Goal: Information Seeking & Learning: Find specific fact

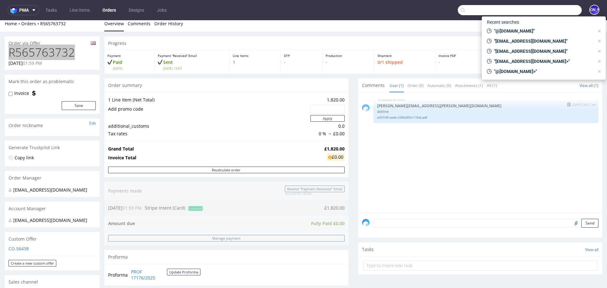
scroll to position [6, 0]
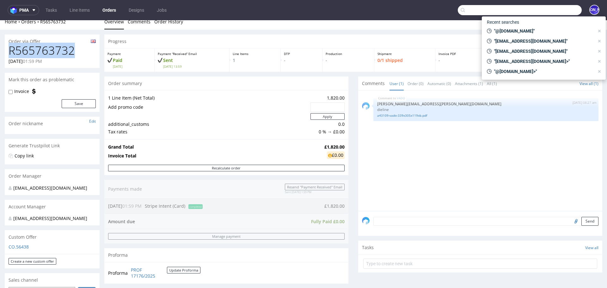
click at [396, 21] on ul "Overview Comments Order History" at bounding box center [353, 22] width 498 height 6
click at [84, 27] on div "Home Orders R565763732 Overview Comments Order History" at bounding box center [303, 22] width 607 height 16
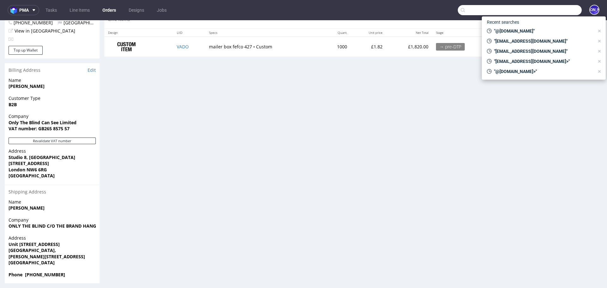
scroll to position [0, 0]
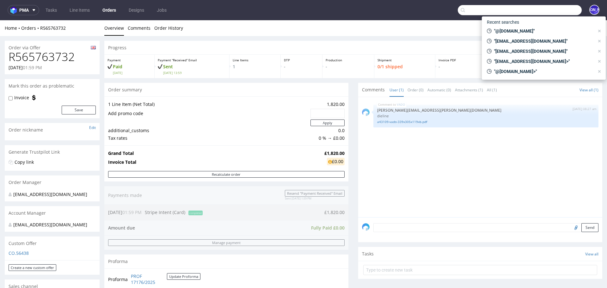
click at [472, 9] on input "text" at bounding box center [520, 10] width 124 height 10
paste input "R512456279"
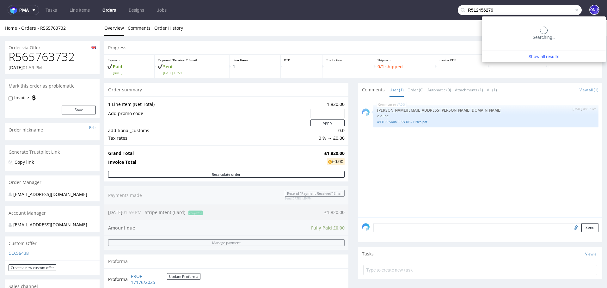
type input "R512456279"
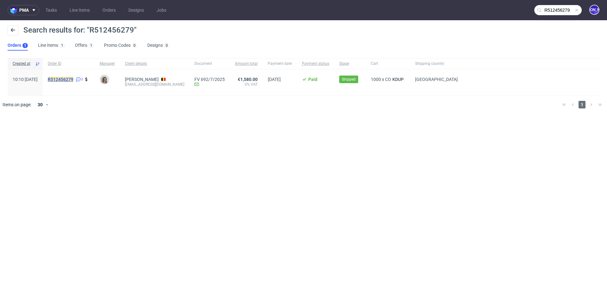
click at [73, 78] on mark "R512456279" at bounding box center [61, 79] width 26 height 5
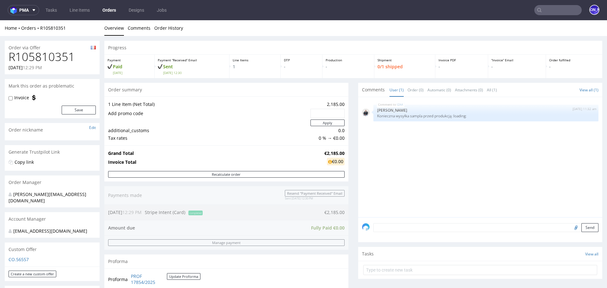
scroll to position [196, 0]
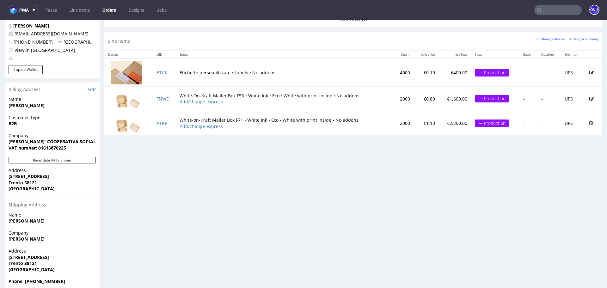
scroll to position [307, 0]
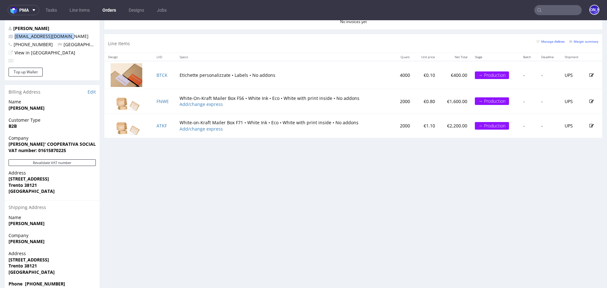
drag, startPoint x: 73, startPoint y: 31, endPoint x: 6, endPoint y: 30, distance: 67.3
click at [6, 30] on div "Martina Menegol labotega@coopsamuele.it +390461230888 Italy View in Hubspot" at bounding box center [52, 46] width 95 height 42
copy span "labotega@coopsamuele.it"
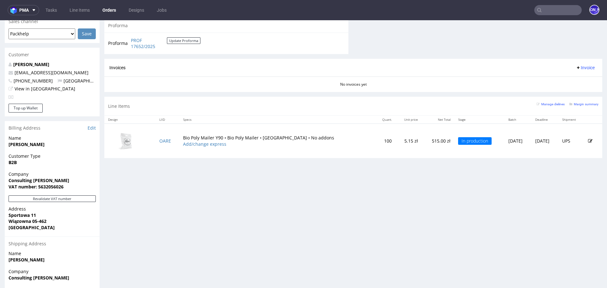
scroll to position [313, 0]
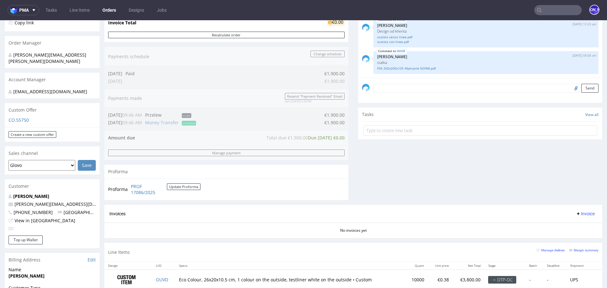
scroll to position [143, 0]
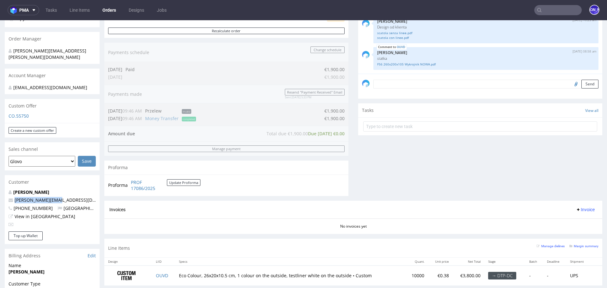
drag, startPoint x: 58, startPoint y: 193, endPoint x: 13, endPoint y: 193, distance: 44.9
click at [13, 197] on p "gabriele@candle.st" at bounding box center [52, 200] width 87 height 6
copy link "gabriele@candle.st"
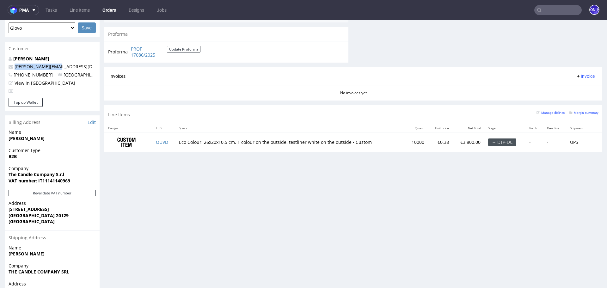
scroll to position [296, 0]
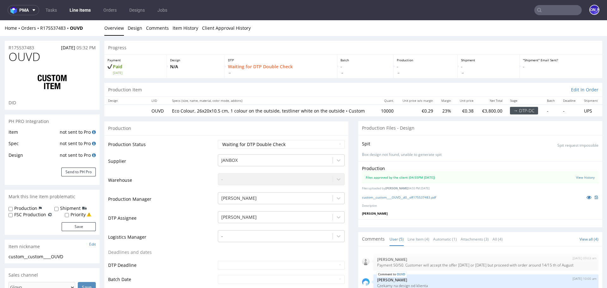
scroll to position [13, 0]
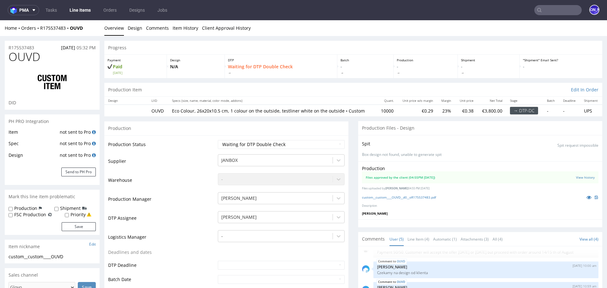
select select "in_progress"
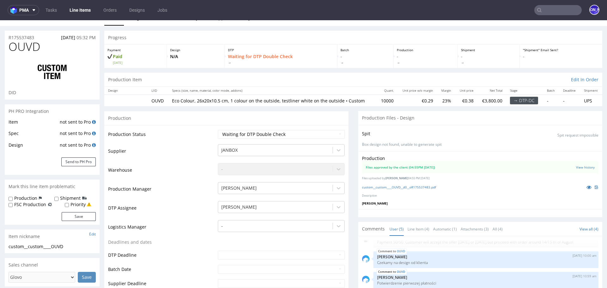
scroll to position [0, 0]
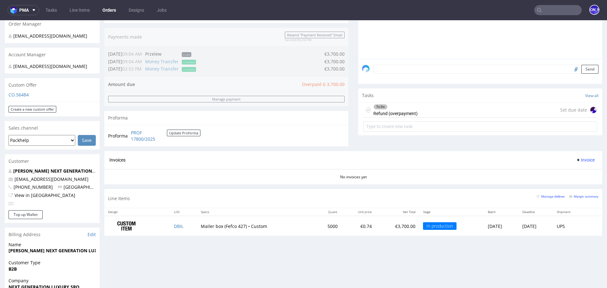
scroll to position [142, 0]
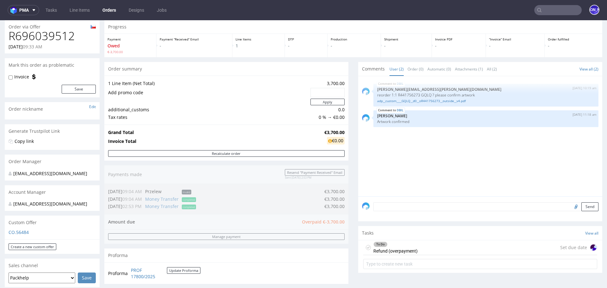
scroll to position [23, 0]
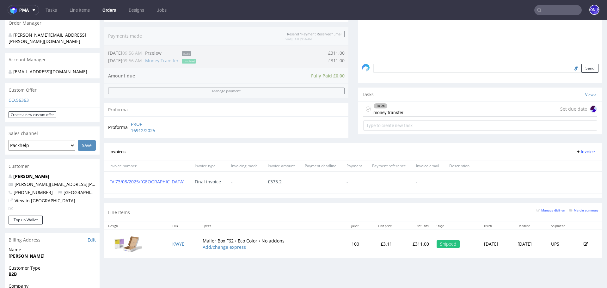
scroll to position [162, 0]
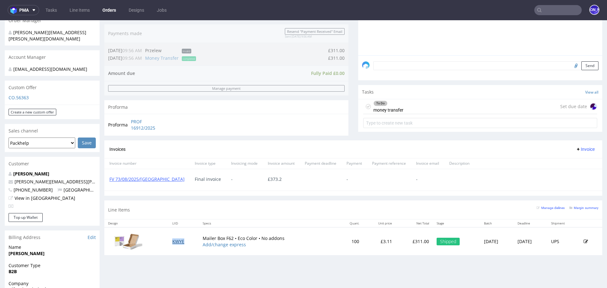
click at [172, 239] on link "KWYE" at bounding box center [178, 241] width 12 height 6
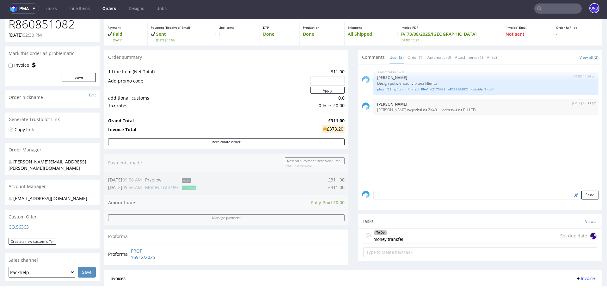
scroll to position [47, 0]
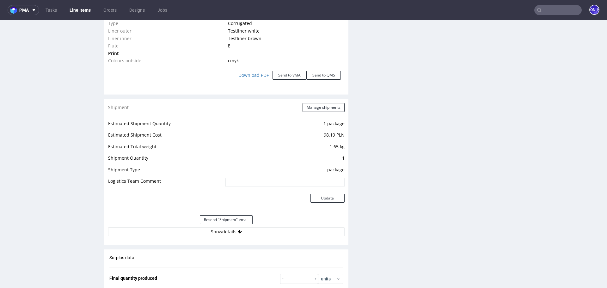
scroll to position [702, 0]
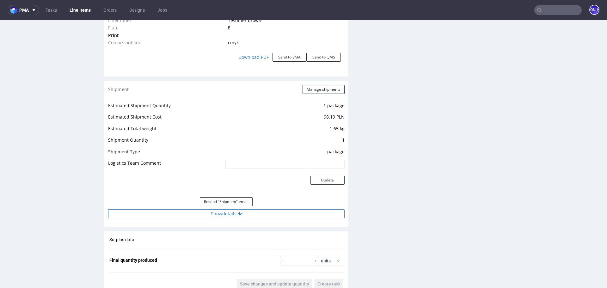
click at [239, 215] on icon at bounding box center [240, 213] width 4 height 4
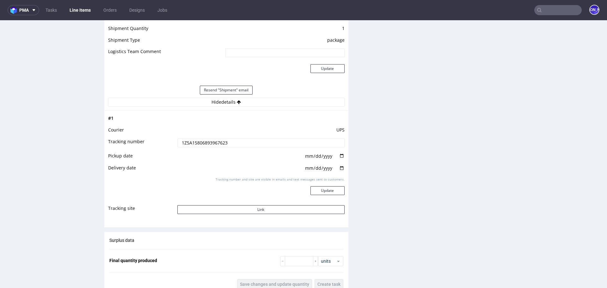
scroll to position [819, 0]
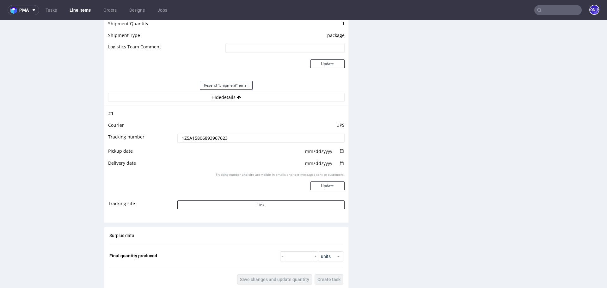
click at [202, 137] on input "1Z5A15806893967623" at bounding box center [260, 138] width 167 height 9
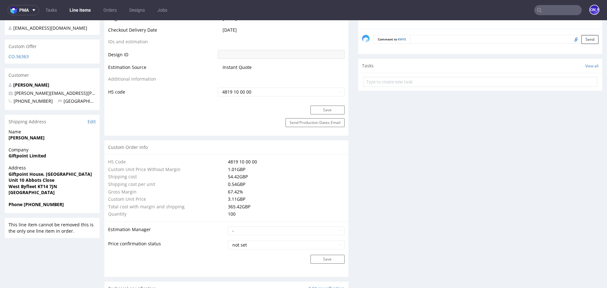
scroll to position [339, 0]
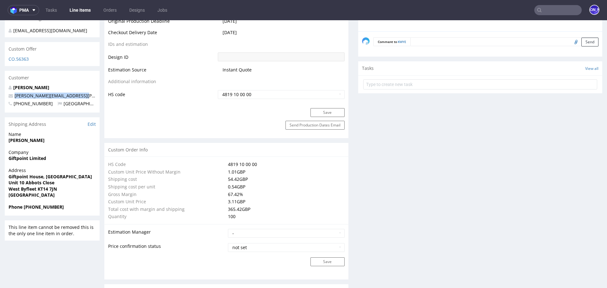
drag, startPoint x: 87, startPoint y: 89, endPoint x: 0, endPoint y: 89, distance: 86.6
copy span "maria.martone@giftpoint.co.uk"
click at [84, 93] on p "maria.martone@giftpoint.co.uk" at bounding box center [52, 96] width 87 height 6
drag, startPoint x: 82, startPoint y: 88, endPoint x: 14, endPoint y: 88, distance: 68.9
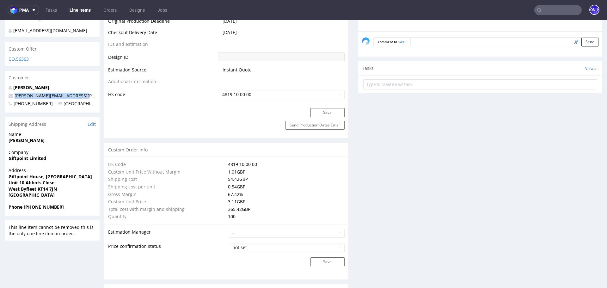
click at [14, 93] on p "maria.martone@giftpoint.co.uk" at bounding box center [52, 96] width 87 height 6
copy link "maria.martone@giftpoint.co.uk"
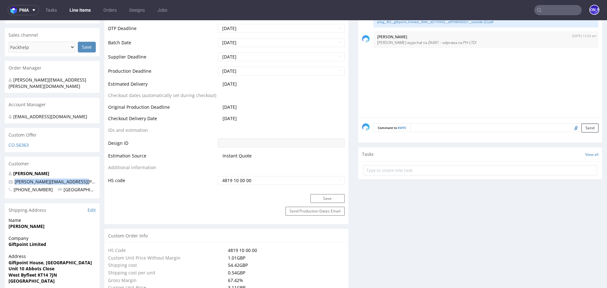
scroll to position [254, 0]
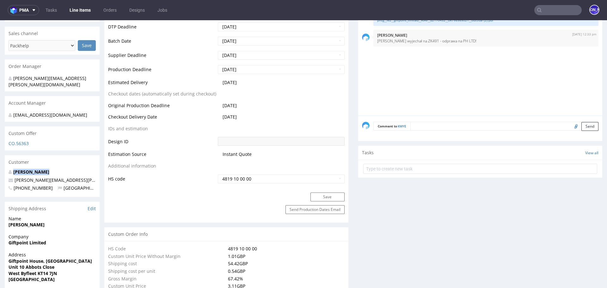
drag, startPoint x: 51, startPoint y: 165, endPoint x: 68, endPoint y: 153, distance: 20.6
click at [68, 155] on section "Customer Maria Martone maria.martone@giftpoint.co.uk +441784918545 United Kingd…" at bounding box center [52, 176] width 95 height 42
drag, startPoint x: 53, startPoint y: 166, endPoint x: 0, endPoint y: 166, distance: 52.8
drag, startPoint x: 8, startPoint y: 156, endPoint x: 41, endPoint y: 156, distance: 32.5
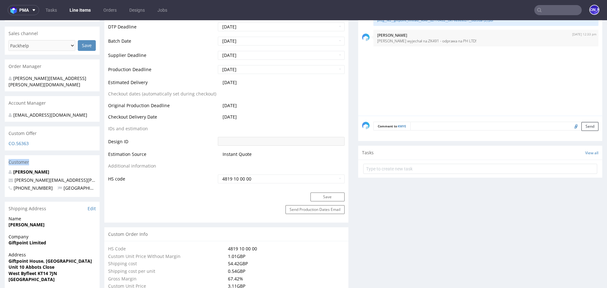
click at [41, 156] on div "Customer" at bounding box center [52, 162] width 95 height 14
click at [33, 155] on div "Customer" at bounding box center [52, 162] width 95 height 14
drag, startPoint x: 82, startPoint y: 174, endPoint x: 84, endPoint y: 161, distance: 13.7
click at [84, 161] on section "Customer Maria Martone maria.martone@giftpoint.co.uk +441784918545 United Kingd…" at bounding box center [52, 176] width 95 height 42
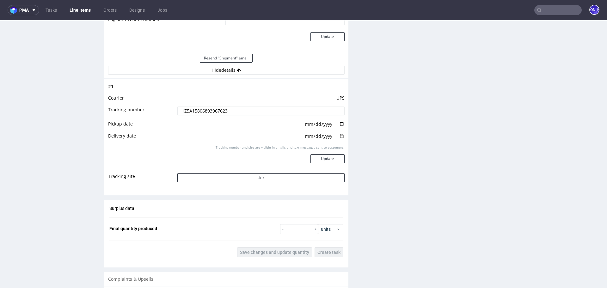
scroll to position [855, 0]
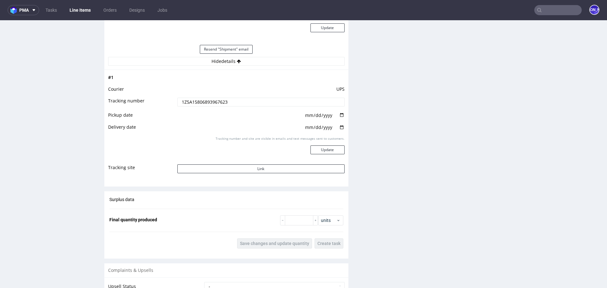
click at [209, 99] on input "1Z5A15806893967623" at bounding box center [260, 102] width 167 height 9
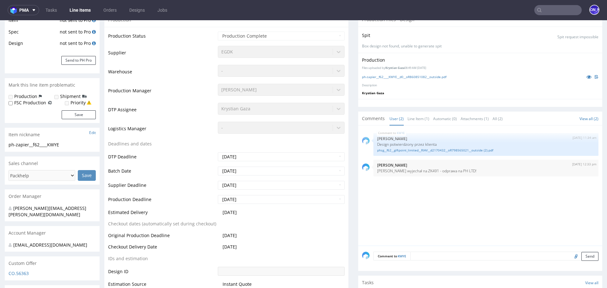
scroll to position [0, 0]
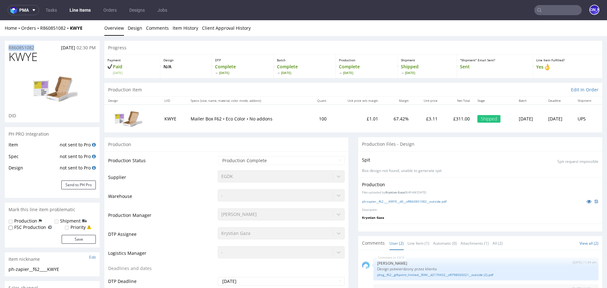
drag, startPoint x: 37, startPoint y: 49, endPoint x: 0, endPoint y: 48, distance: 37.0
copy p "R860851082"
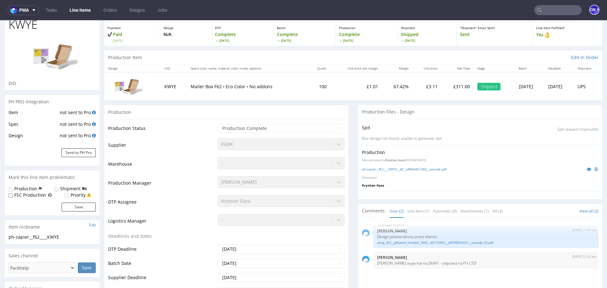
scroll to position [8, 0]
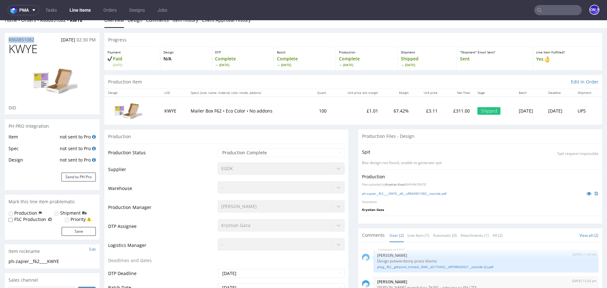
click at [25, 33] on div "R860851082 06.08.2025 02:30 PM" at bounding box center [52, 38] width 95 height 10
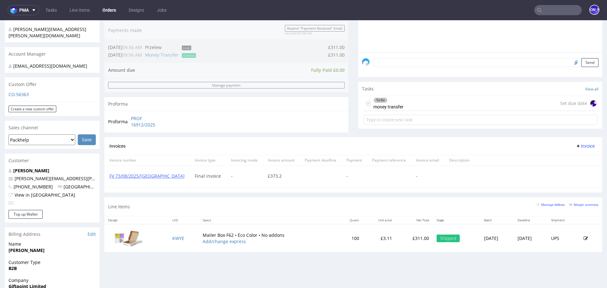
scroll to position [166, 0]
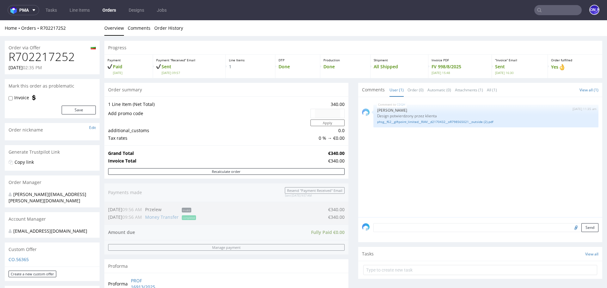
scroll to position [319, 0]
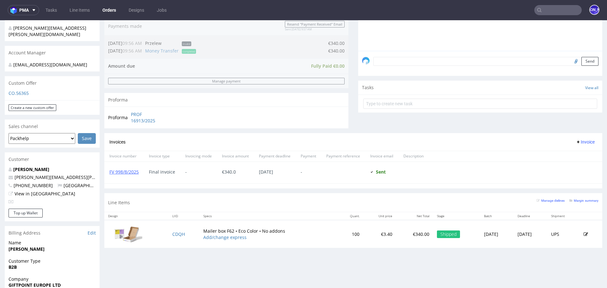
scroll to position [319, 0]
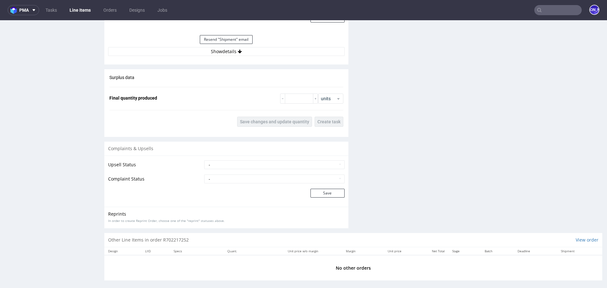
scroll to position [868, 0]
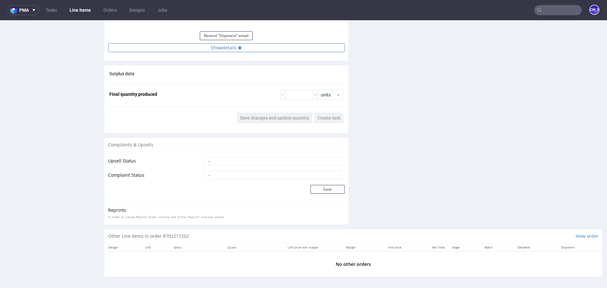
click at [231, 47] on button "Show details" at bounding box center [226, 47] width 236 height 9
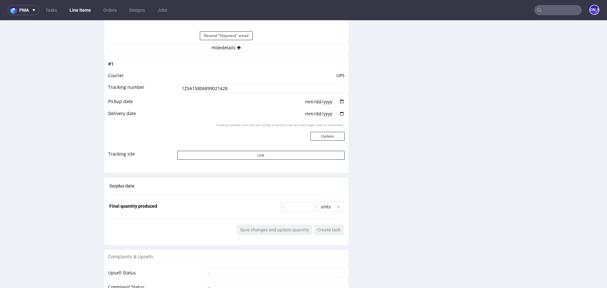
click at [197, 88] on input "1Z5A15806899021428" at bounding box center [260, 88] width 167 height 9
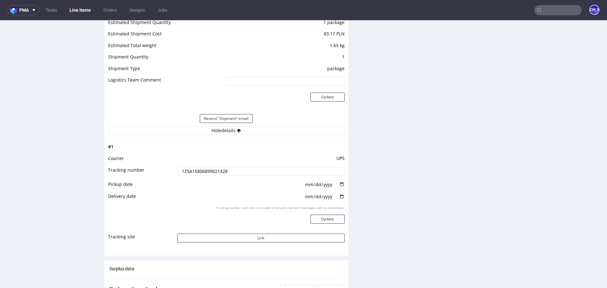
scroll to position [794, 0]
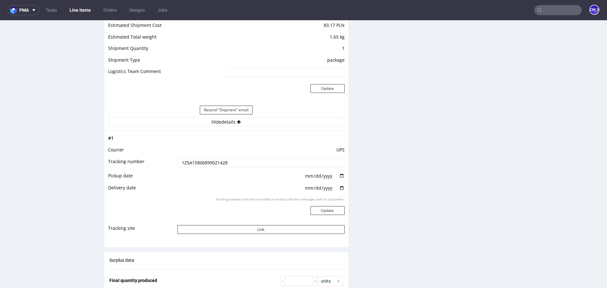
click at [208, 162] on input "1Z5A15806899021428" at bounding box center [260, 162] width 167 height 9
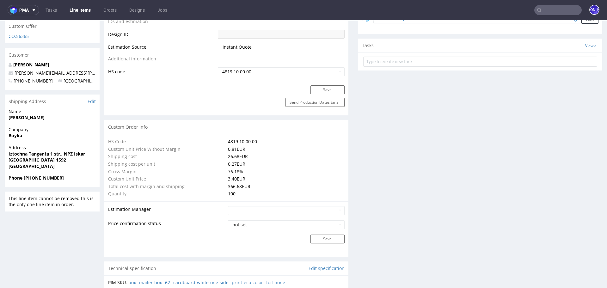
scroll to position [361, 0]
drag, startPoint x: 41, startPoint y: 153, endPoint x: 0, endPoint y: 153, distance: 41.4
click at [0, 153] on div "R702217252 06.08.2025 02:35 PM CDQH DID PH PRO Integration Item not sent to Pro…" at bounding box center [303, 290] width 607 height 1231
copy strong "Sofia 1592"
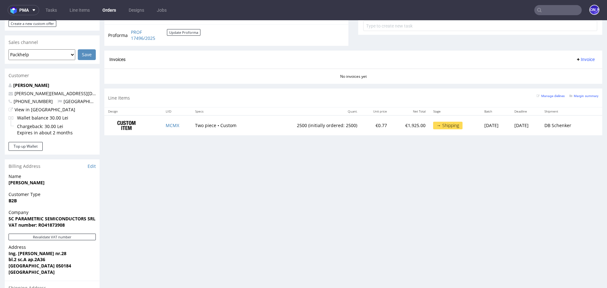
scroll to position [265, 0]
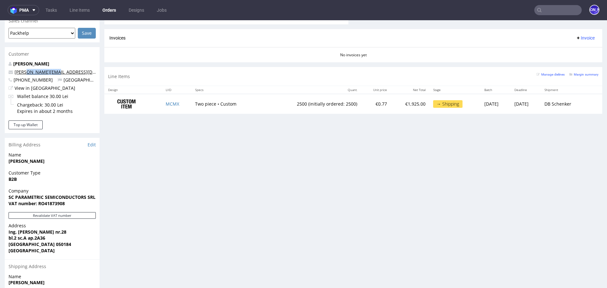
drag, startPoint x: 59, startPoint y: 72, endPoint x: 26, endPoint y: 71, distance: 33.2
click at [26, 71] on p "petru@epilogue.co" at bounding box center [52, 72] width 87 height 6
copy link "@epilogue.co"
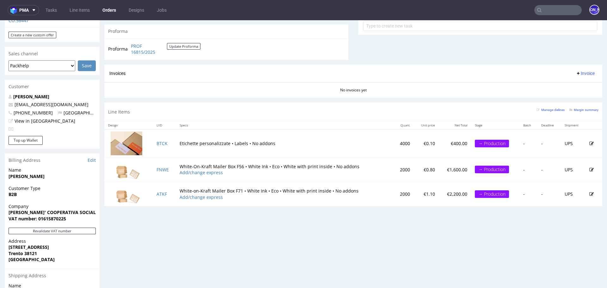
scroll to position [240, 0]
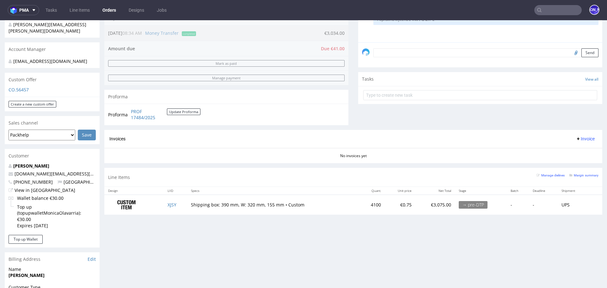
scroll to position [173, 0]
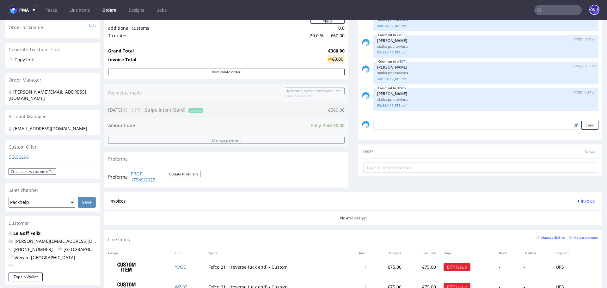
scroll to position [101, 0]
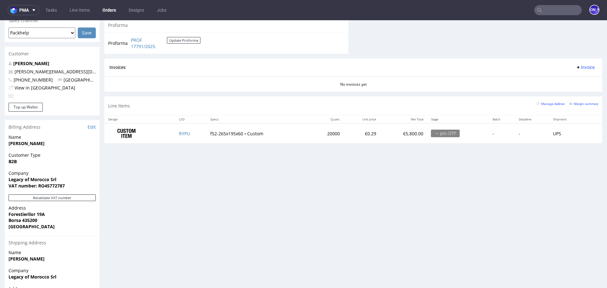
scroll to position [283, 0]
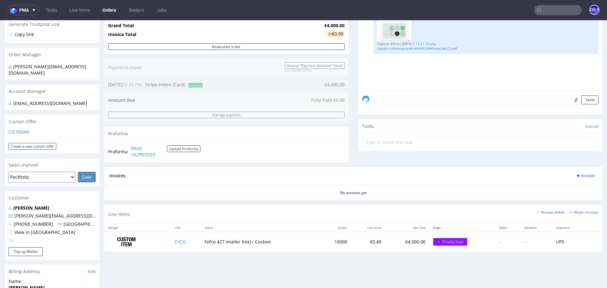
scroll to position [112, 0]
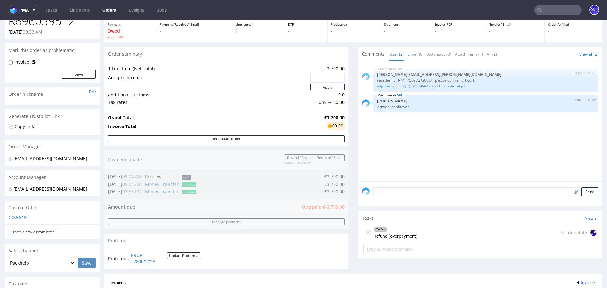
scroll to position [117, 0]
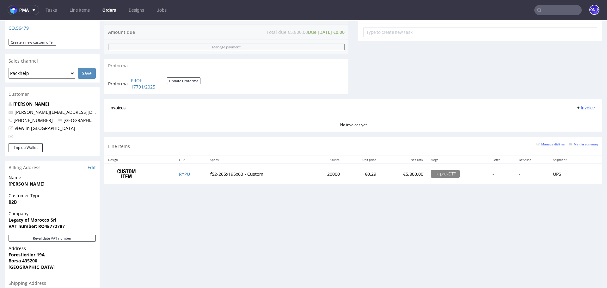
scroll to position [240, 0]
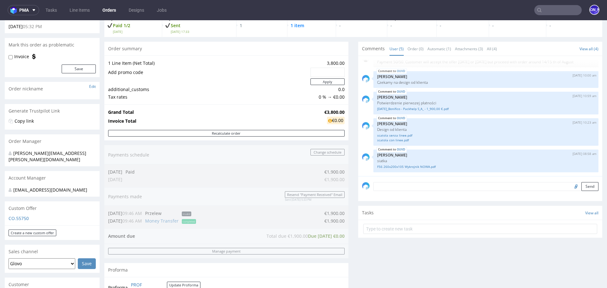
scroll to position [155, 0]
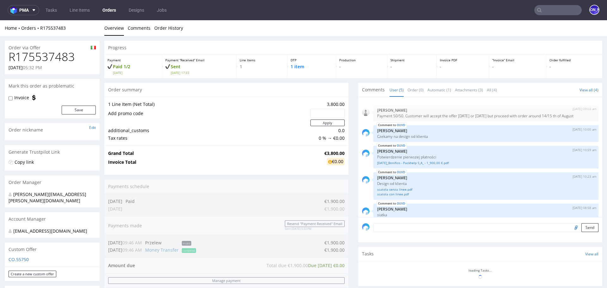
scroll to position [13, 0]
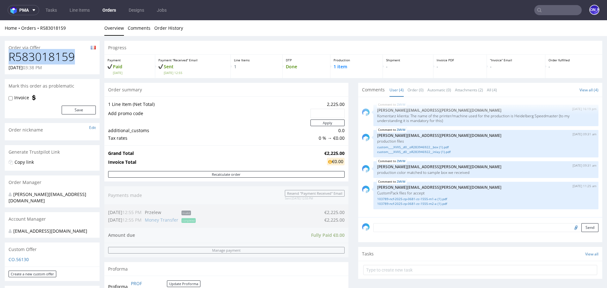
drag, startPoint x: 74, startPoint y: 57, endPoint x: 0, endPoint y: 57, distance: 73.6
copy h1 "R583018159"
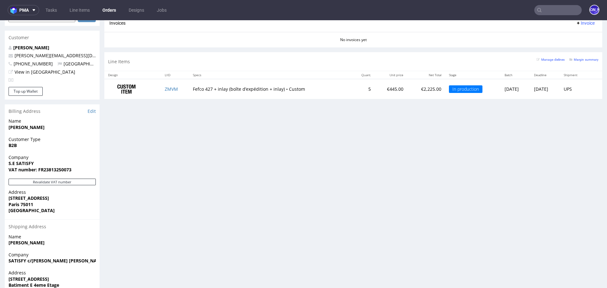
scroll to position [288, 0]
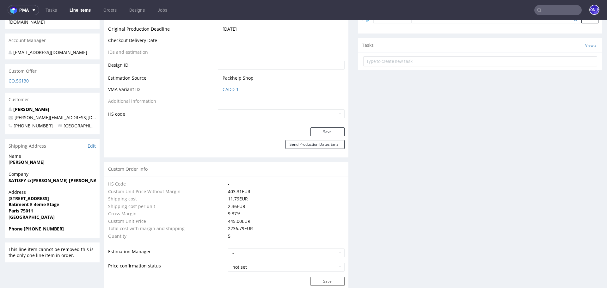
scroll to position [306, 0]
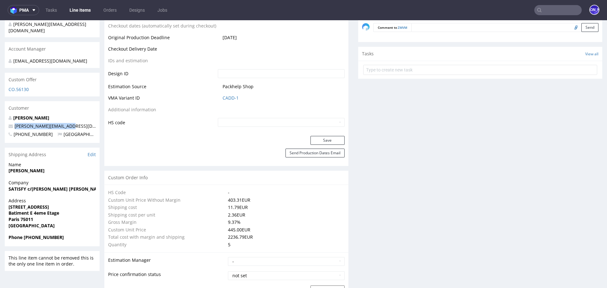
drag, startPoint x: 76, startPoint y: 119, endPoint x: 14, endPoint y: 119, distance: 62.6
click at [14, 123] on p "chen@satisfyrunning.com" at bounding box center [52, 126] width 87 height 6
copy link "chen@satisfyrunning.com"
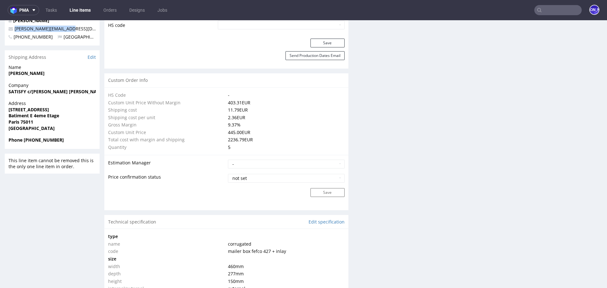
scroll to position [408, 0]
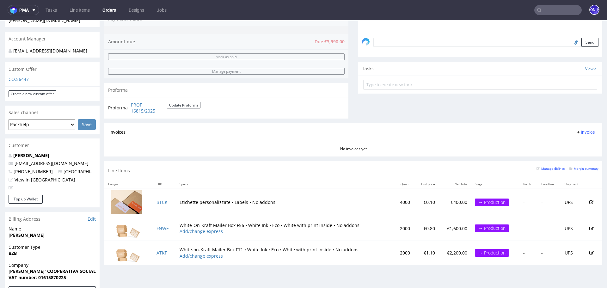
scroll to position [178, 0]
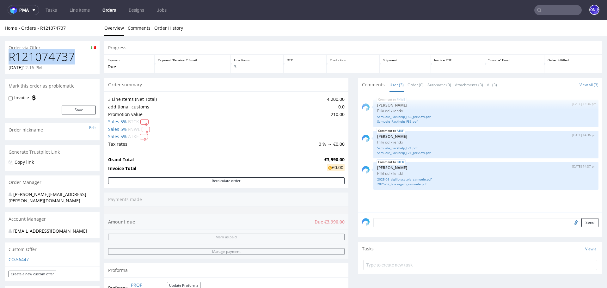
drag, startPoint x: 78, startPoint y: 52, endPoint x: 0, endPoint y: 52, distance: 78.1
copy h1 "R121074737"
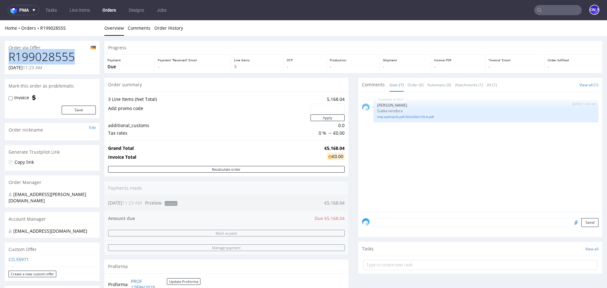
drag, startPoint x: 75, startPoint y: 58, endPoint x: 8, endPoint y: 58, distance: 67.6
click at [8, 58] on div "R199028555 [DATE] 11:23 AM" at bounding box center [52, 63] width 95 height 24
copy h1 "R199028555"
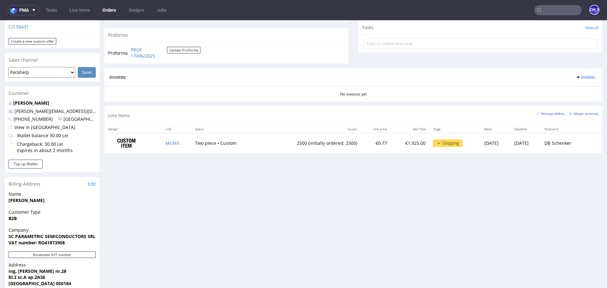
scroll to position [226, 0]
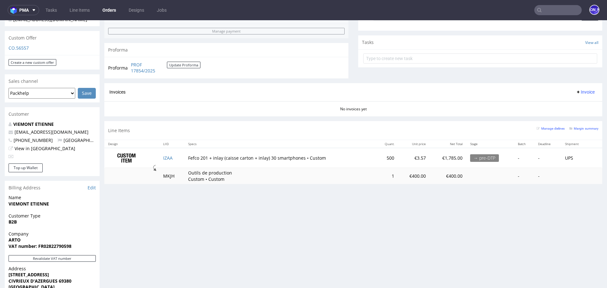
scroll to position [206, 0]
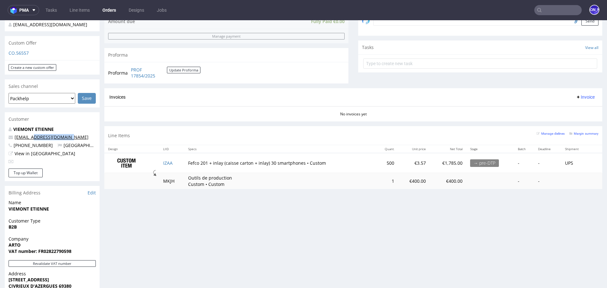
drag, startPoint x: 75, startPoint y: 131, endPoint x: 33, endPoint y: 128, distance: 41.5
click at [33, 134] on p "[EMAIL_ADDRESS][DOMAIN_NAME]" at bounding box center [52, 137] width 87 height 6
copy link "@groupe-arto.fr"
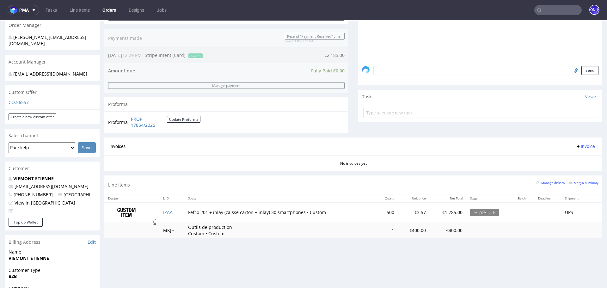
scroll to position [157, 0]
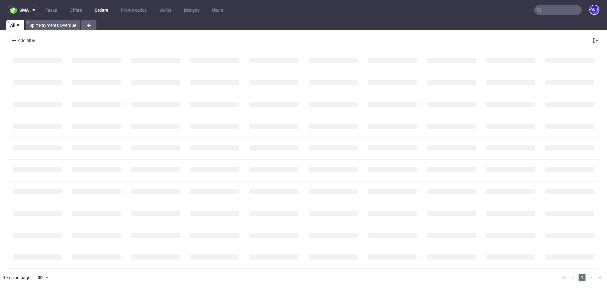
click at [553, 8] on input "text" at bounding box center [557, 10] width 47 height 10
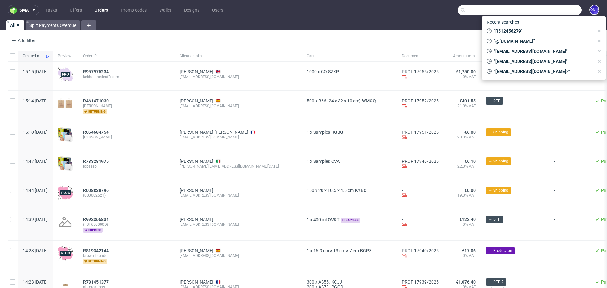
paste input "R766589641"
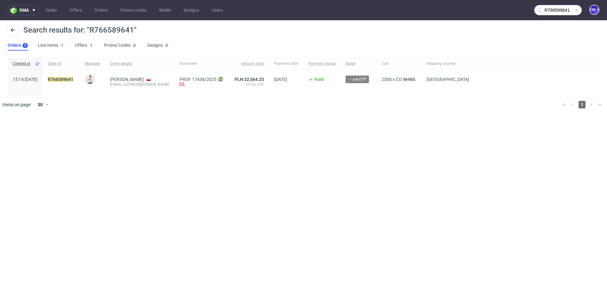
click at [556, 9] on input "R766589641" at bounding box center [557, 10] width 47 height 10
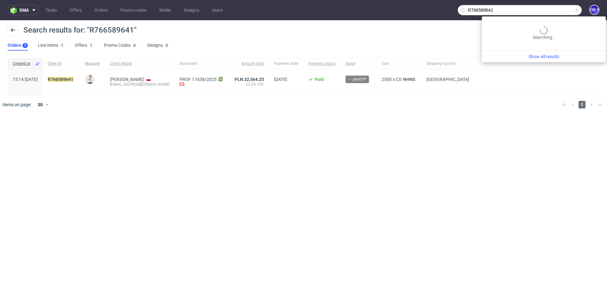
click at [556, 9] on input "R766589641" at bounding box center [520, 10] width 124 height 10
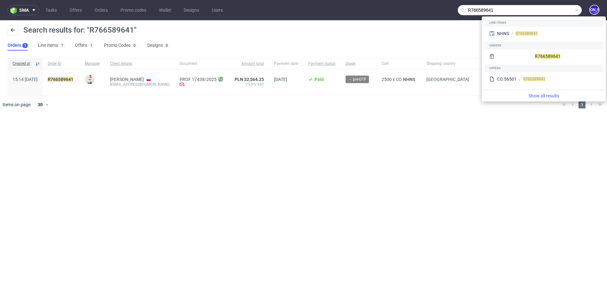
paste input "858063325"
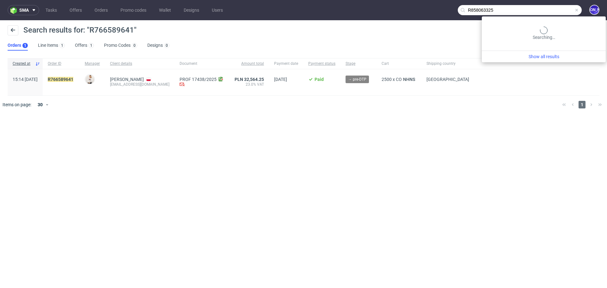
type input "R858063325"
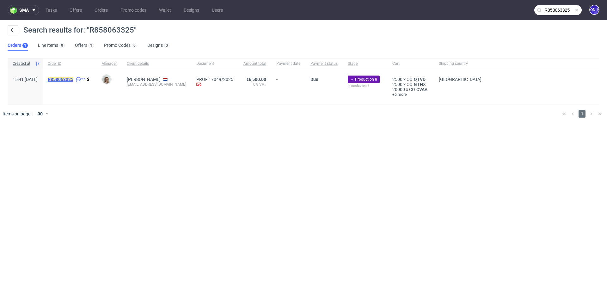
click at [73, 79] on mark "R858063325" at bounding box center [61, 79] width 26 height 5
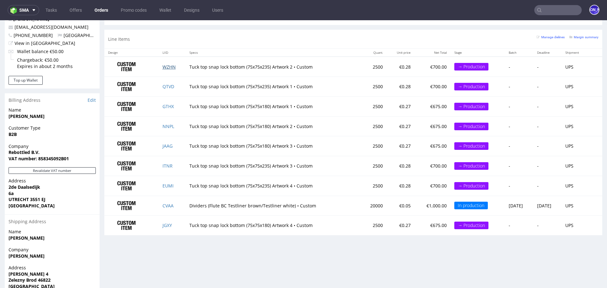
scroll to position [337, 0]
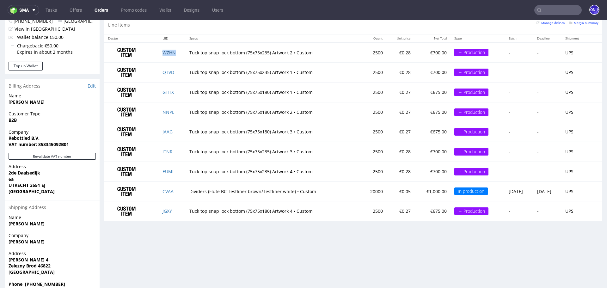
click at [165, 53] on link "WZHN" at bounding box center [168, 53] width 13 height 6
click at [543, 5] on input "text" at bounding box center [557, 10] width 47 height 10
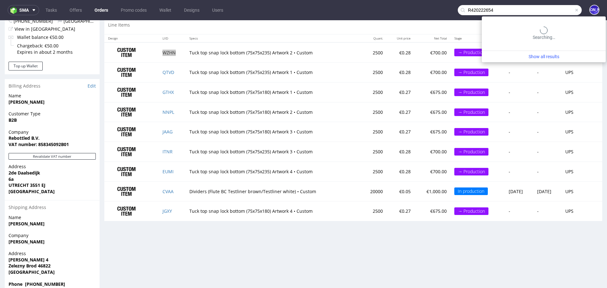
type input "R420222654"
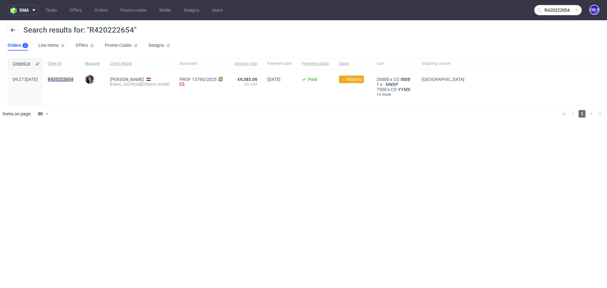
click at [69, 79] on mark "R420222654" at bounding box center [61, 79] width 26 height 5
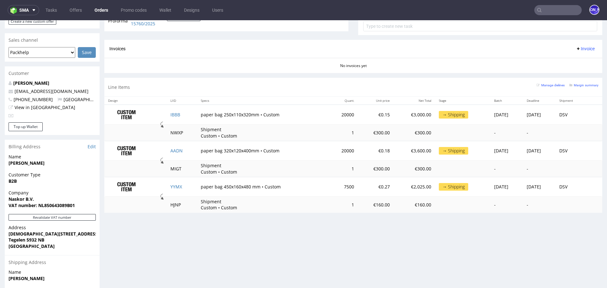
scroll to position [264, 0]
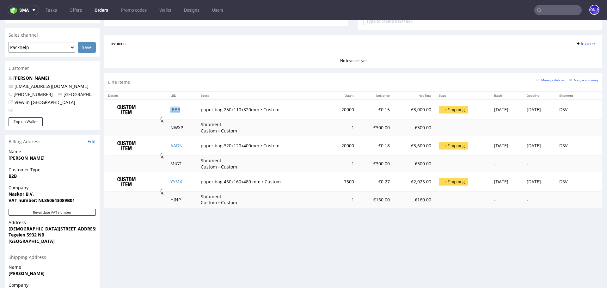
click at [170, 110] on link "IBBB" at bounding box center [175, 109] width 10 height 6
click at [170, 145] on link "AADN" at bounding box center [176, 146] width 12 height 6
click at [170, 180] on link "YYMX" at bounding box center [176, 182] width 12 height 6
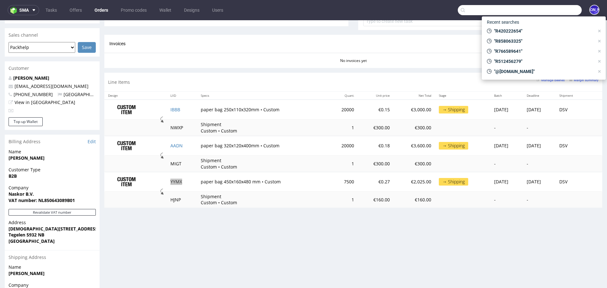
click at [565, 13] on input "text" at bounding box center [520, 10] width 124 height 10
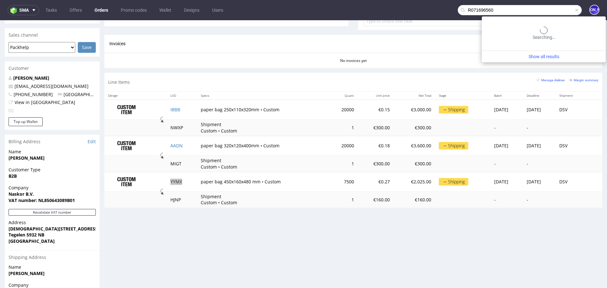
type input "R071696560"
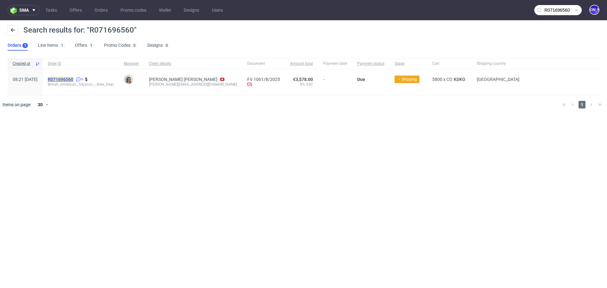
click at [73, 80] on mark "R071696560" at bounding box center [61, 79] width 26 height 5
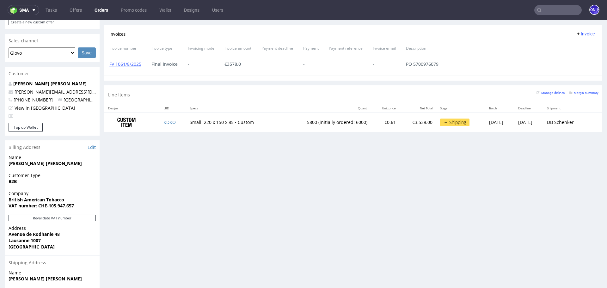
scroll to position [277, 0]
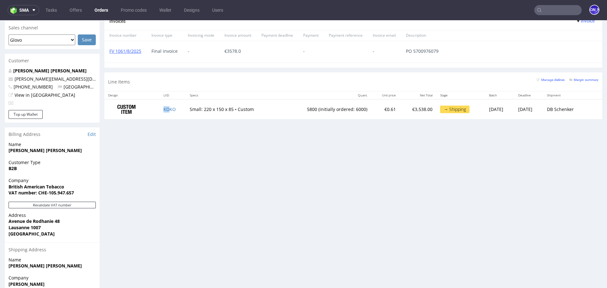
click at [166, 111] on td "KDKO" at bounding box center [173, 109] width 26 height 20
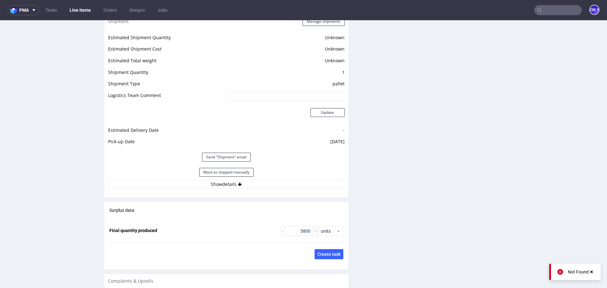
scroll to position [760, 0]
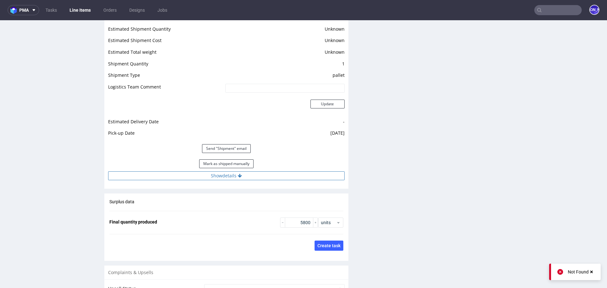
click at [244, 176] on button "Show details" at bounding box center [226, 175] width 236 height 9
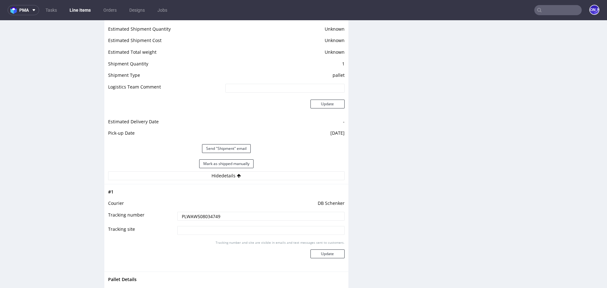
scroll to position [757, 0]
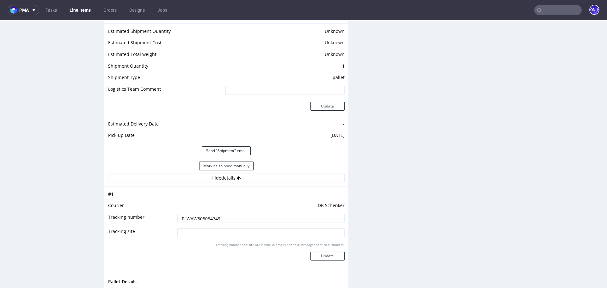
click at [204, 216] on input "PLWAW508034749" at bounding box center [260, 218] width 167 height 9
click at [196, 217] on input "PLWAW508034749" at bounding box center [260, 218] width 167 height 9
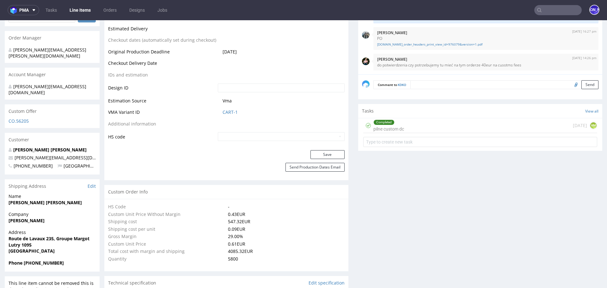
scroll to position [286, 0]
click at [544, 9] on input "text" at bounding box center [557, 10] width 47 height 10
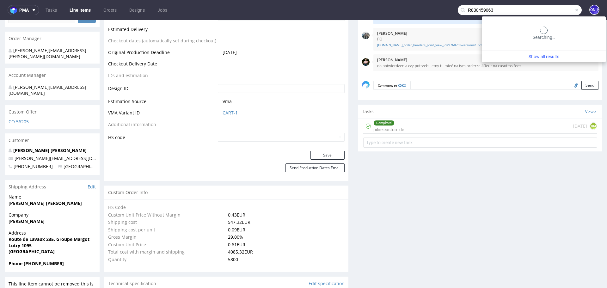
type input "R830459063"
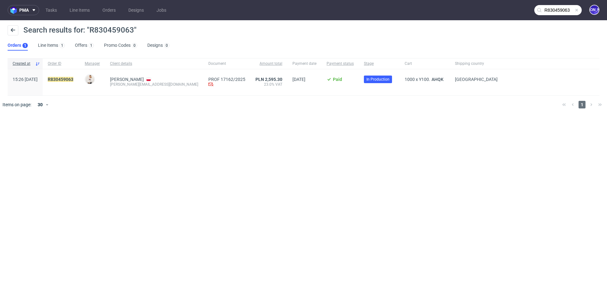
click at [73, 75] on div "R830459063" at bounding box center [61, 82] width 37 height 26
click at [73, 81] on link "830459063" at bounding box center [62, 79] width 23 height 5
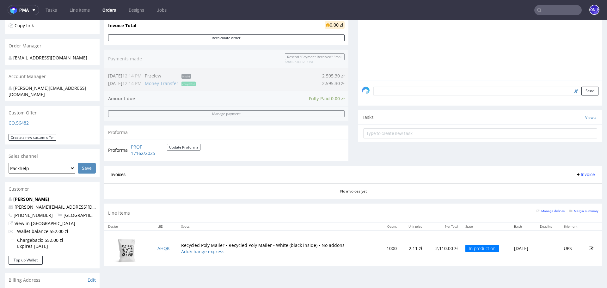
scroll to position [138, 0]
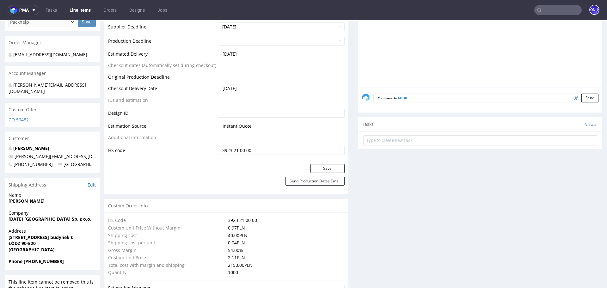
scroll to position [291, 0]
click at [559, 9] on input "text" at bounding box center [557, 10] width 47 height 10
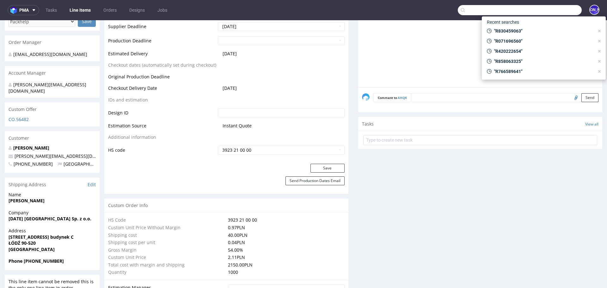
paste input "R830459063"
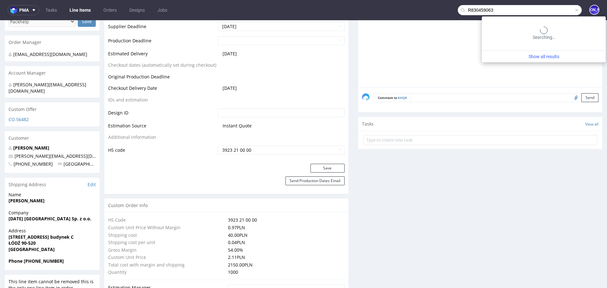
type input "R830459063"
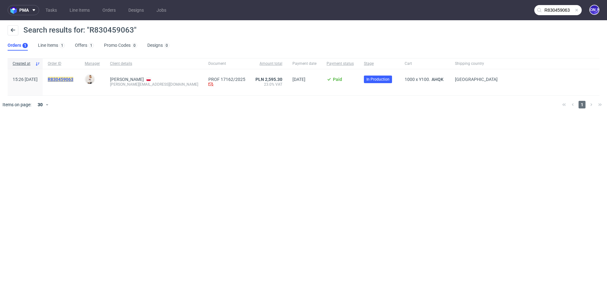
click at [73, 81] on mark "R830459063" at bounding box center [61, 79] width 26 height 5
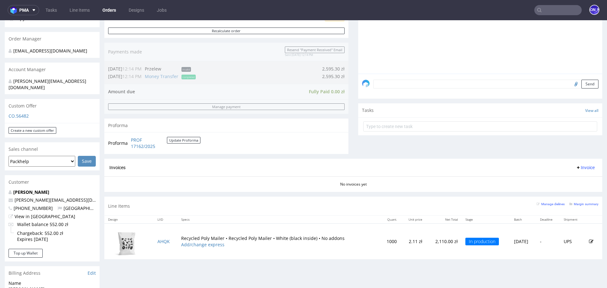
scroll to position [139, 0]
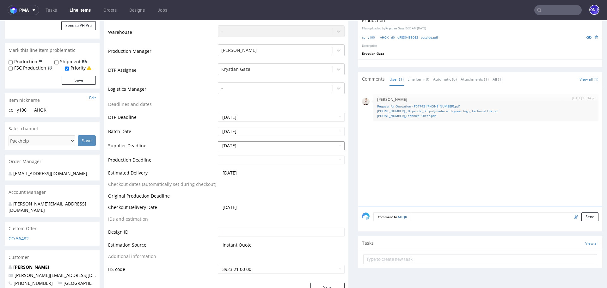
scroll to position [173, 0]
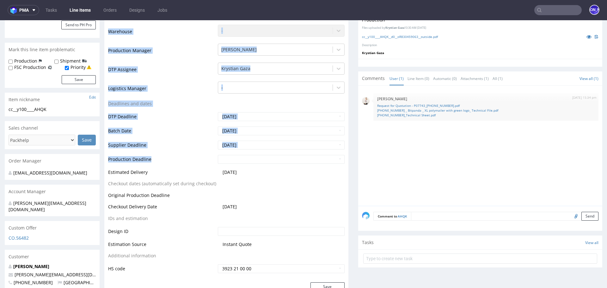
drag, startPoint x: 143, startPoint y: 158, endPoint x: 107, endPoint y: 158, distance: 35.7
click at [107, 158] on div "Production Status Waiting for Artwork Waiting for Diecut Waiting for Mockup Wai…" at bounding box center [226, 134] width 244 height 295
click at [168, 163] on td "Production Deadline" at bounding box center [162, 161] width 108 height 14
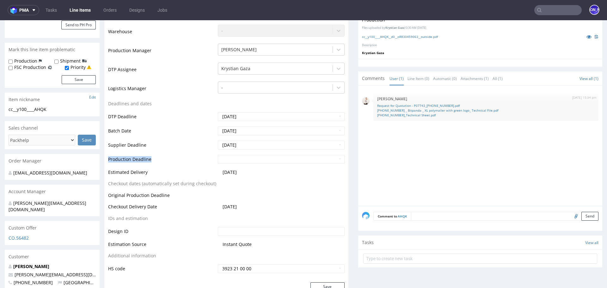
drag, startPoint x: 153, startPoint y: 157, endPoint x: 108, endPoint y: 158, distance: 45.2
click at [108, 158] on td "Production Deadline" at bounding box center [162, 161] width 108 height 14
copy td "Production Deadline"
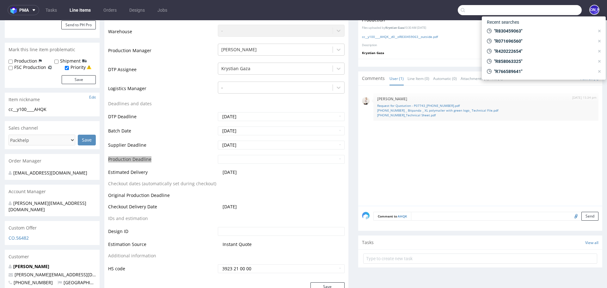
click at [545, 10] on input "text" at bounding box center [520, 10] width 124 height 10
paste input "R019200081"
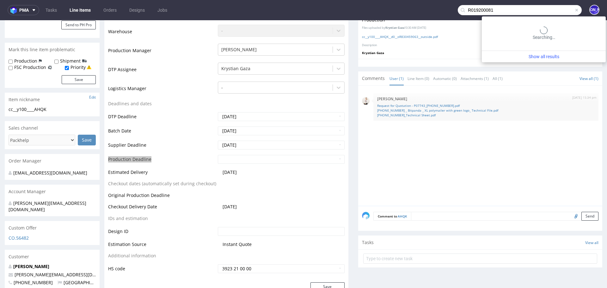
type input "R019200081"
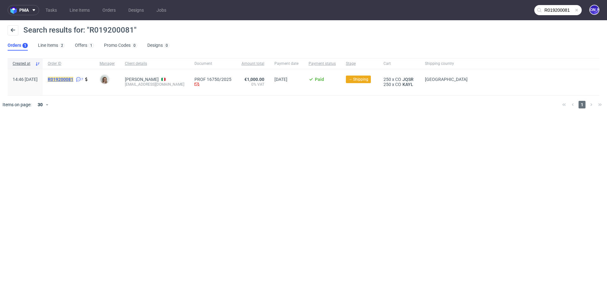
click at [70, 80] on mark "R019200081" at bounding box center [61, 79] width 26 height 5
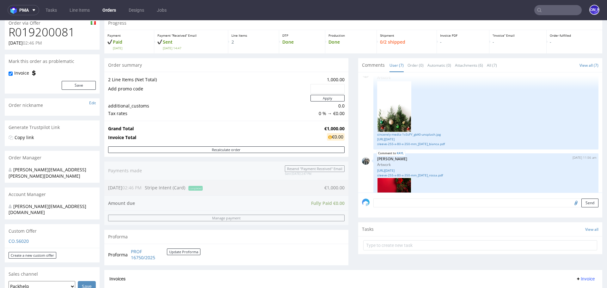
scroll to position [313, 0]
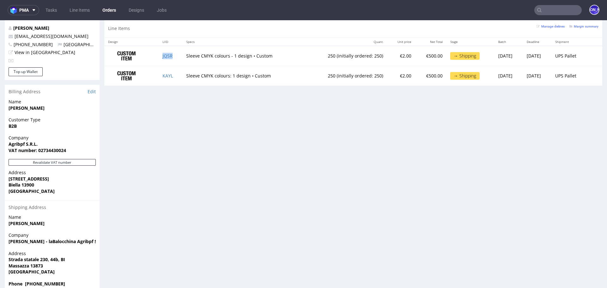
click at [164, 58] on td "JQSR" at bounding box center [170, 56] width 23 height 20
click at [164, 55] on link "JQSR" at bounding box center [167, 56] width 10 height 6
click at [165, 73] on link "KAYL" at bounding box center [167, 76] width 10 height 6
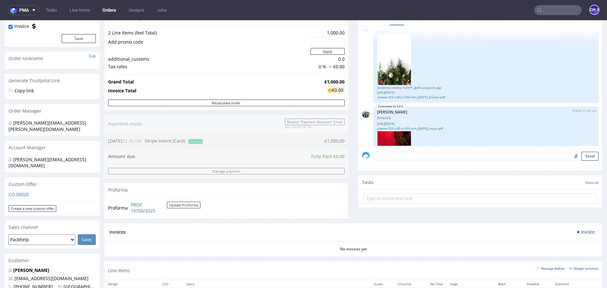
scroll to position [0, 0]
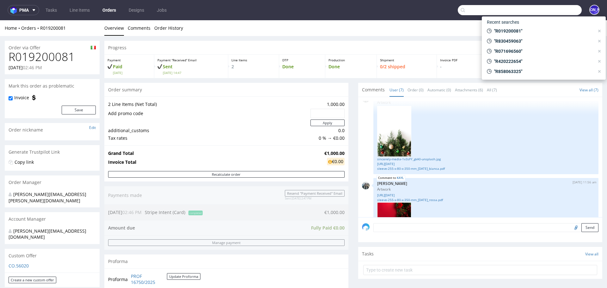
click at [551, 12] on input "text" at bounding box center [520, 10] width 124 height 10
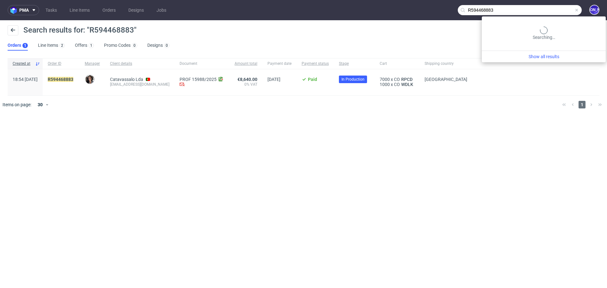
click at [551, 10] on input "R594468883" at bounding box center [520, 10] width 124 height 10
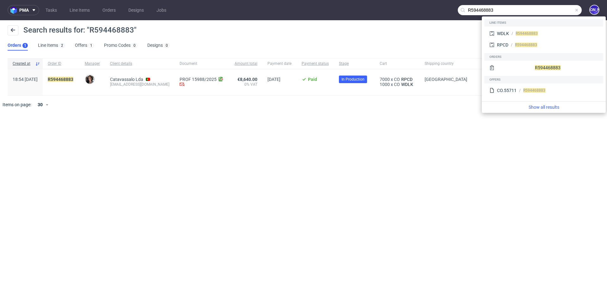
paste input "juan@merchery.co"
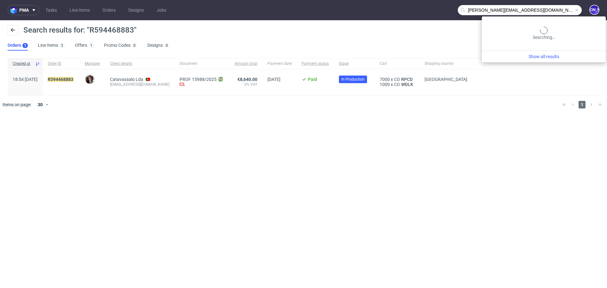
type input "juan@merchery.co"
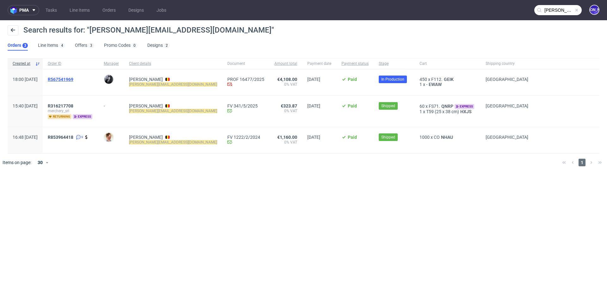
click at [73, 79] on span "R567541969" at bounding box center [61, 79] width 26 height 5
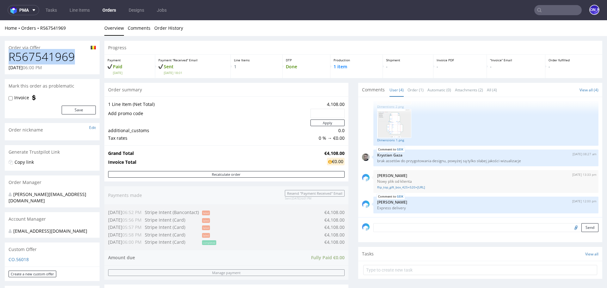
drag, startPoint x: 93, startPoint y: 59, endPoint x: 6, endPoint y: 58, distance: 87.5
click at [6, 58] on div "R567541969 04.08.2025 06:00 PM" at bounding box center [52, 63] width 95 height 24
copy h1 "R567541969"
drag, startPoint x: 72, startPoint y: 32, endPoint x: 40, endPoint y: 27, distance: 32.4
click at [40, 27] on div "Home Orders R567541969 Overview Comments Order History" at bounding box center [303, 28] width 607 height 16
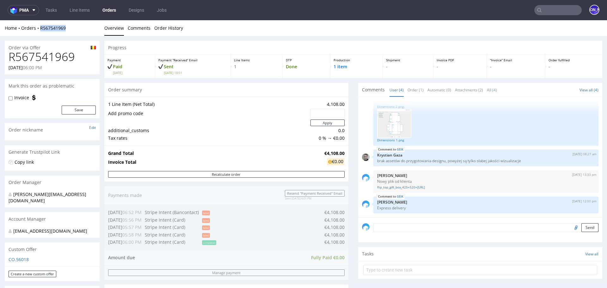
copy link "R567541969"
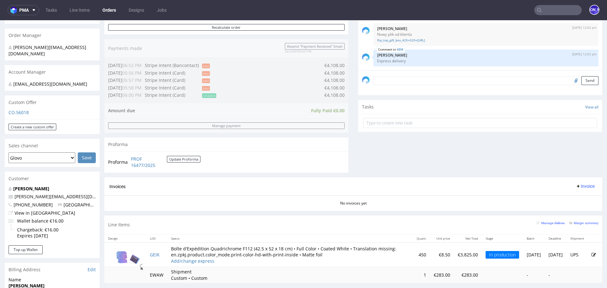
scroll to position [148, 0]
click at [554, 7] on input "text" at bounding box center [557, 10] width 47 height 10
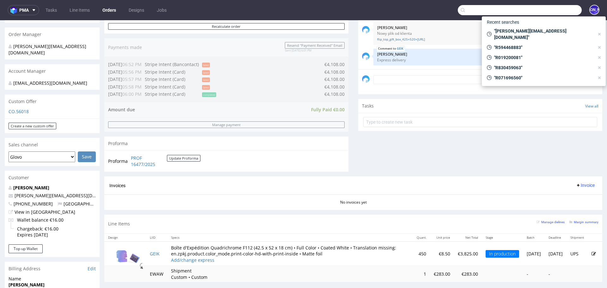
paste input "elena.zucal@coopsamuele.it"
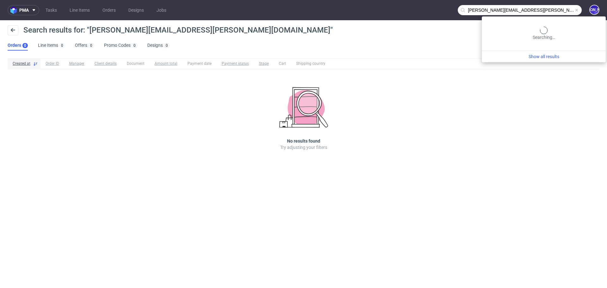
click at [550, 10] on input "elena.zucal@coopsamuele.it" at bounding box center [520, 10] width 124 height 10
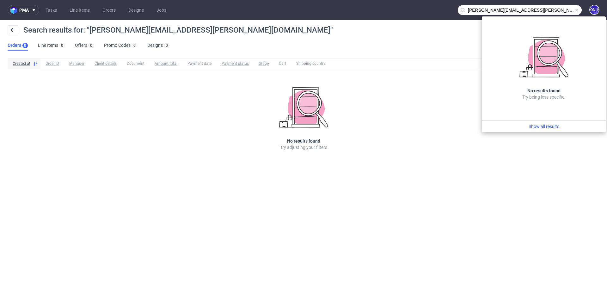
drag, startPoint x: 490, startPoint y: 11, endPoint x: 429, endPoint y: 9, distance: 61.3
click at [429, 9] on nav "pma Tasks Line Items Orders Designs Jobs elena.zucal@coopsamuele.it JO" at bounding box center [303, 10] width 607 height 20
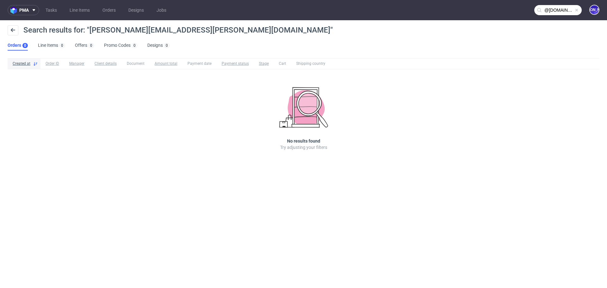
type input "@coopsamuele.it"
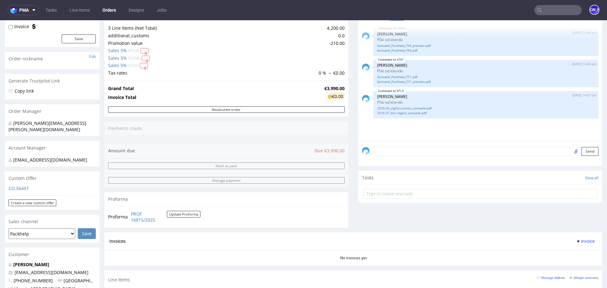
scroll to position [43, 0]
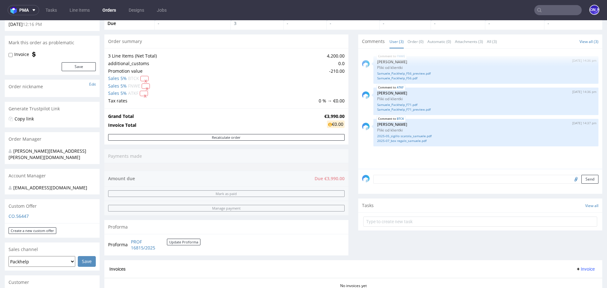
click at [570, 179] on input "file" at bounding box center [574, 179] width 9 height 8
type input "C:\fakepath\Packhelp S.A._contabile.pdf"
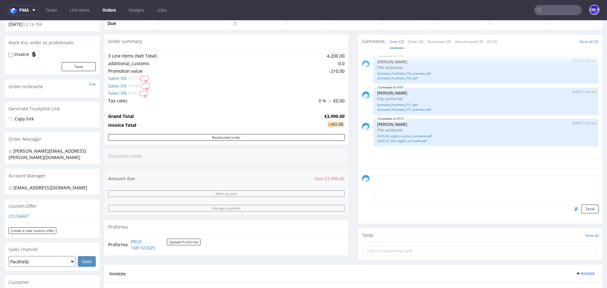
click at [389, 180] on textarea at bounding box center [485, 188] width 225 height 27
type textarea "Potwierdzenie płatności"
click at [581, 209] on button "Send" at bounding box center [589, 208] width 17 height 9
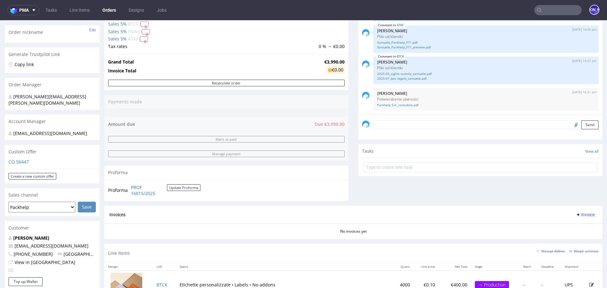
scroll to position [97, 0]
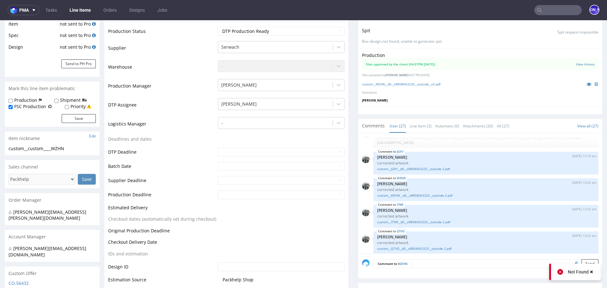
scroll to position [90, 0]
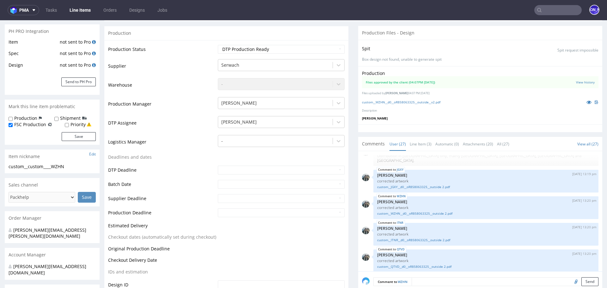
click at [545, 9] on input "text" at bounding box center [557, 10] width 47 height 10
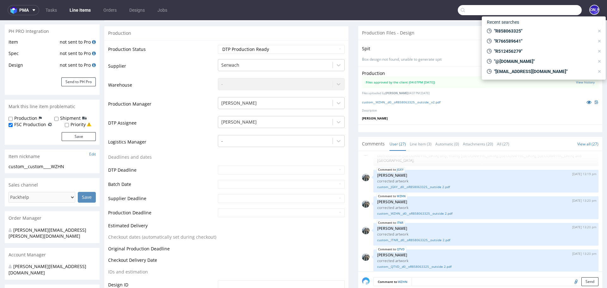
paste input "R903095205"
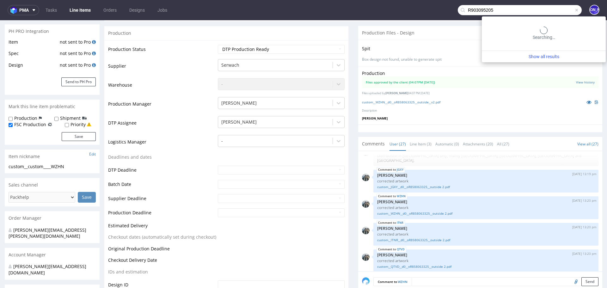
type input "R903095205"
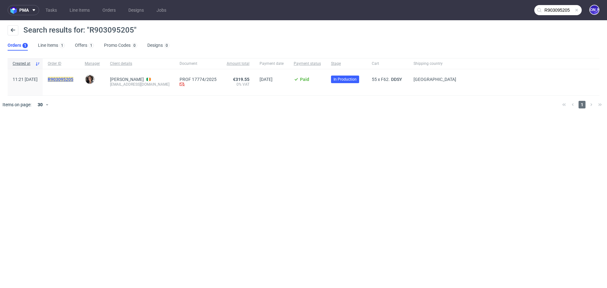
click at [73, 78] on mark "R903095205" at bounding box center [61, 79] width 26 height 5
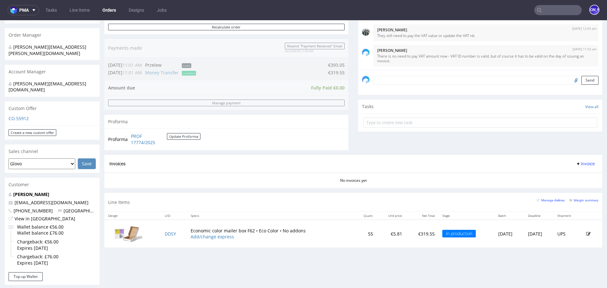
scroll to position [160, 0]
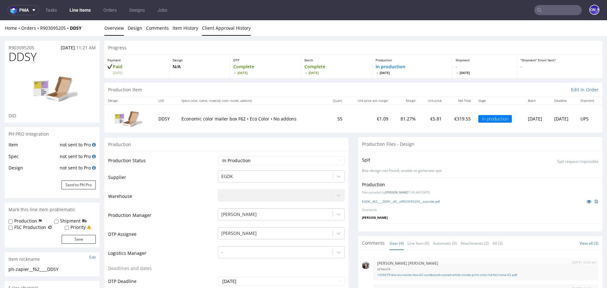
click at [222, 30] on link "Client Approval History" at bounding box center [226, 27] width 49 height 15
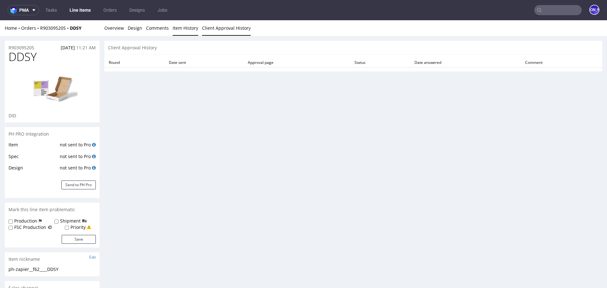
click at [173, 31] on link "Item History" at bounding box center [186, 27] width 26 height 15
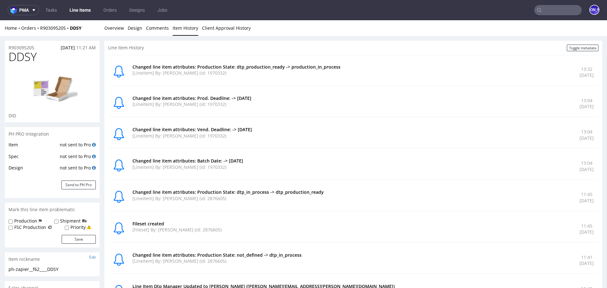
click at [540, 10] on input "text" at bounding box center [557, 10] width 47 height 10
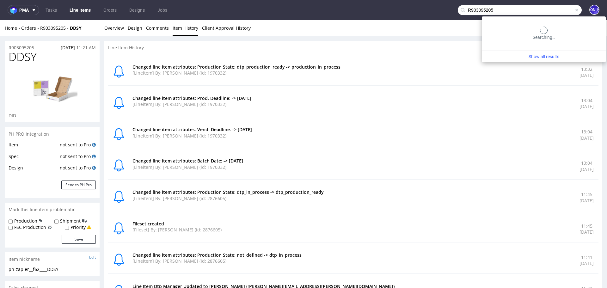
type input "R903095205"
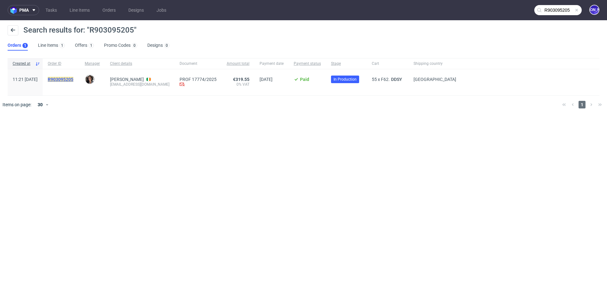
click at [72, 79] on mark "R903095205" at bounding box center [61, 79] width 26 height 5
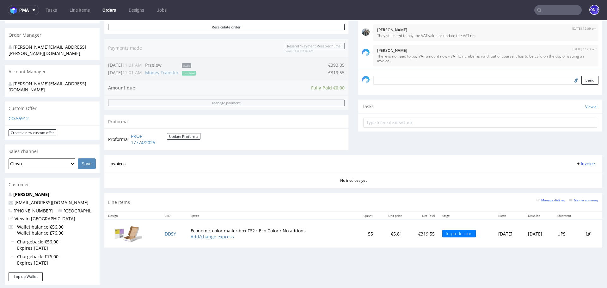
scroll to position [145, 0]
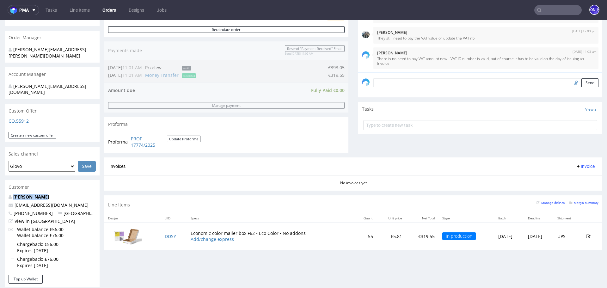
drag, startPoint x: 48, startPoint y: 184, endPoint x: 13, endPoint y: 184, distance: 34.4
click at [13, 194] on p "Brenda Barry" at bounding box center [52, 197] width 87 height 6
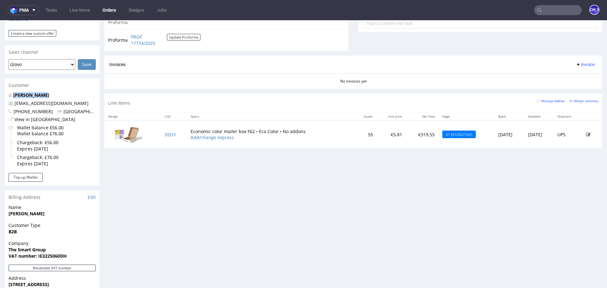
scroll to position [243, 0]
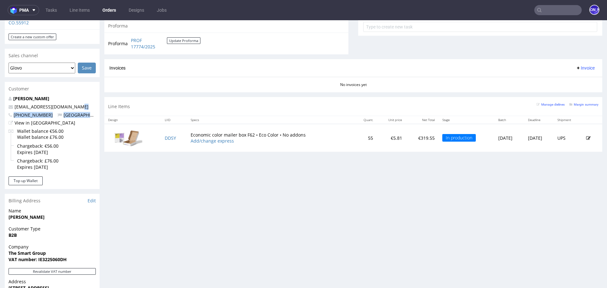
drag, startPoint x: 79, startPoint y: 95, endPoint x: 86, endPoint y: 106, distance: 12.9
click at [86, 106] on div "Brenda Barry productioncrew@swaghut.com +353867842713 Ireland View in Hubspot W…" at bounding box center [52, 135] width 95 height 81
drag, startPoint x: 63, startPoint y: 120, endPoint x: 22, endPoint y: 119, distance: 41.1
click at [22, 128] on div "Wallet balance €56.00 Wallet balance £76.00 Chargeback: €56.00 Expires in 3 mon…" at bounding box center [52, 150] width 87 height 45
click at [23, 128] on span "Wallet balance €56.00" at bounding box center [40, 131] width 46 height 6
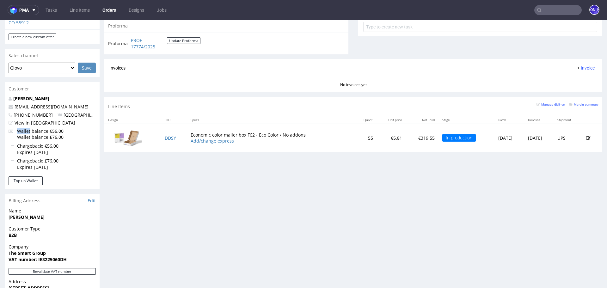
click at [23, 128] on span "Wallet balance €56.00" at bounding box center [40, 131] width 46 height 6
click at [35, 128] on span "Wallet balance €56.00" at bounding box center [40, 131] width 46 height 6
drag, startPoint x: 66, startPoint y: 118, endPoint x: 1, endPoint y: 118, distance: 65.1
click at [1, 118] on div "Order via Offer R903095205 21.08.2025 11:21 AM Mark this order as problematic I…" at bounding box center [303, 106] width 607 height 626
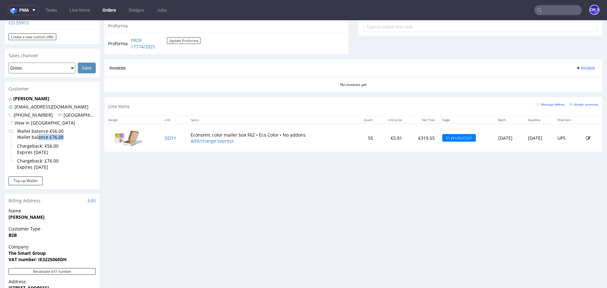
drag, startPoint x: 70, startPoint y: 125, endPoint x: 18, endPoint y: 125, distance: 51.5
click at [18, 128] on div "Wallet balance €56.00 Wallet balance £76.00 Chargeback: €56.00 Expires in 3 mon…" at bounding box center [52, 150] width 87 height 45
drag, startPoint x: 76, startPoint y: 116, endPoint x: 4, endPoint y: 115, distance: 72.4
click at [5, 116] on div "Brenda Barry productioncrew@swaghut.com +353867842713 Ireland View in Hubspot W…" at bounding box center [52, 135] width 95 height 81
drag, startPoint x: 49, startPoint y: 110, endPoint x: 5, endPoint y: 110, distance: 43.6
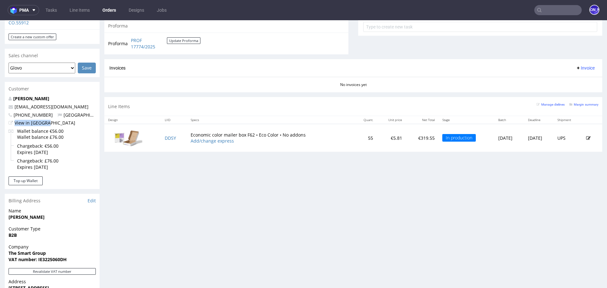
click at [5, 110] on div "Brenda Barry productioncrew@swaghut.com +353867842713 Ireland View in Hubspot W…" at bounding box center [52, 135] width 95 height 81
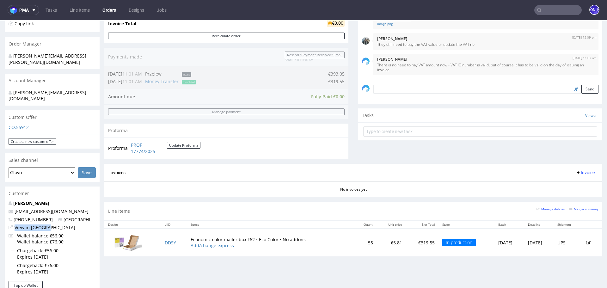
scroll to position [143, 0]
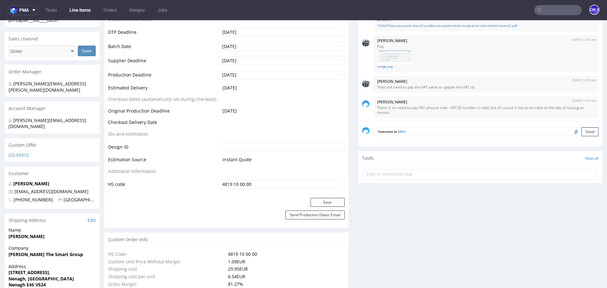
scroll to position [247, 0]
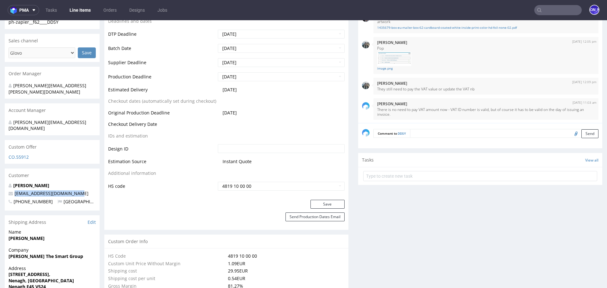
drag, startPoint x: 88, startPoint y: 183, endPoint x: 0, endPoint y: 182, distance: 88.5
copy span "productioncrew@swaghut.com"
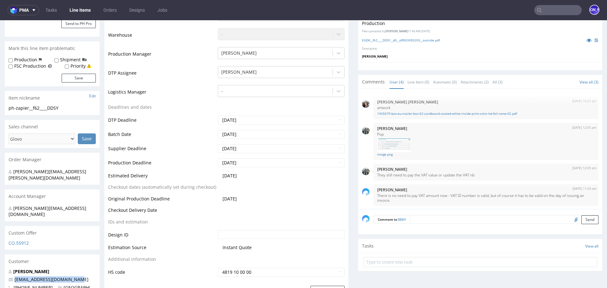
scroll to position [0, 0]
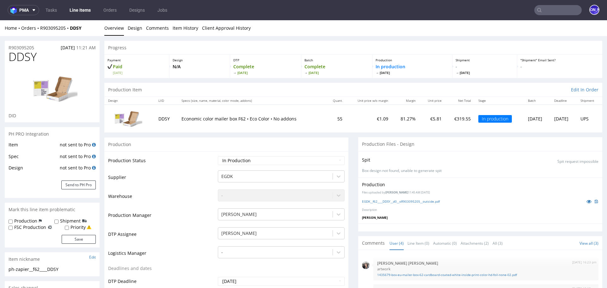
click at [92, 29] on div "Home Orders R903095205 DDSY" at bounding box center [52, 28] width 95 height 6
drag, startPoint x: 42, startPoint y: 46, endPoint x: 0, endPoint y: 46, distance: 42.0
copy p "R903095205"
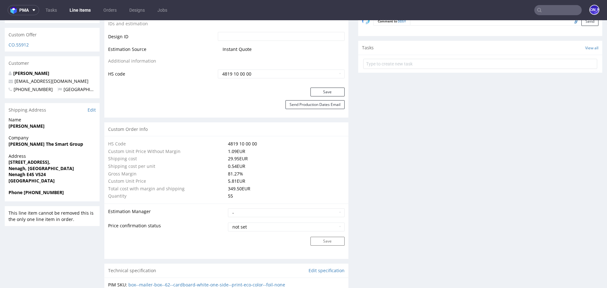
scroll to position [362, 0]
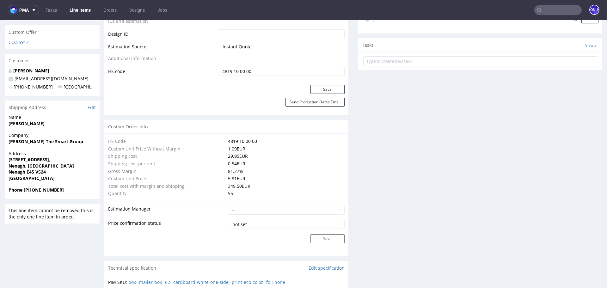
click at [547, 12] on input "text" at bounding box center [557, 10] width 47 height 10
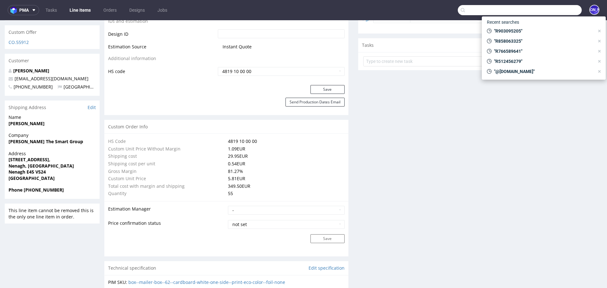
paste input "R895915287"
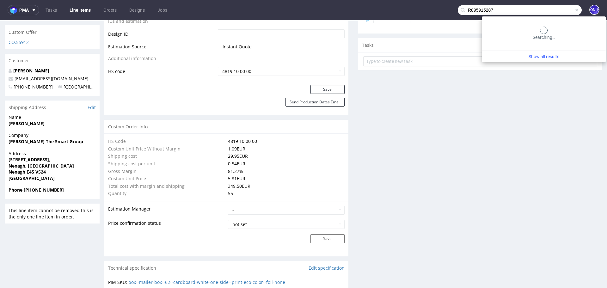
type input "R895915287"
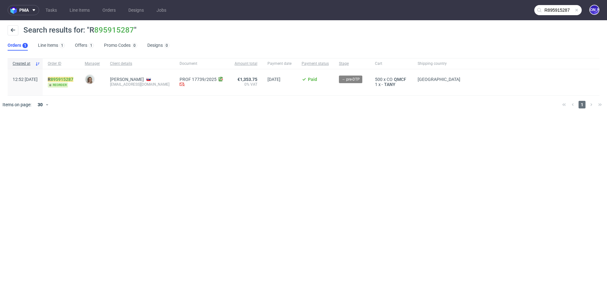
click at [73, 78] on link "895915287" at bounding box center [62, 79] width 23 height 5
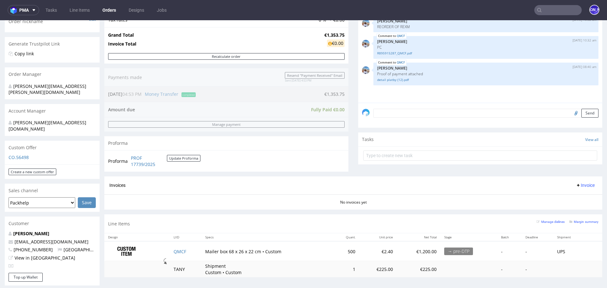
scroll to position [105, 0]
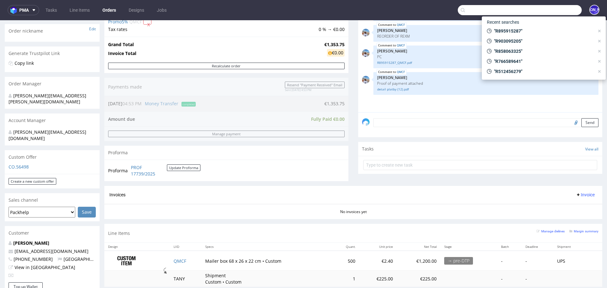
click at [543, 5] on input "text" at bounding box center [520, 10] width 124 height 10
paste input "R021977531"
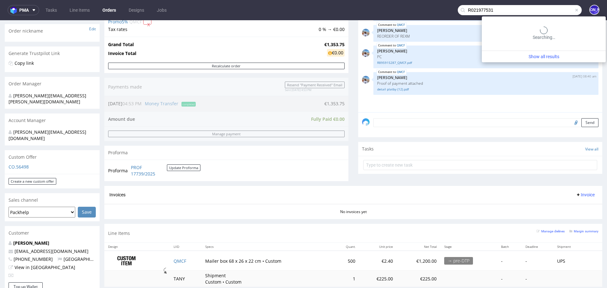
type input "R021977531"
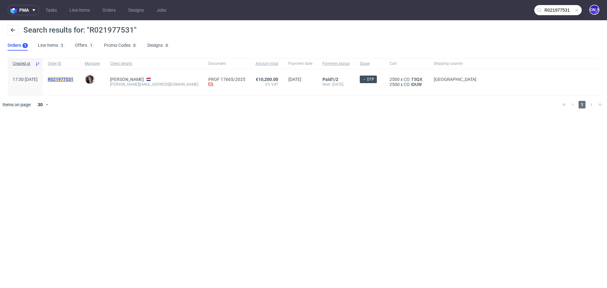
click at [73, 81] on mark "R021977531" at bounding box center [61, 79] width 26 height 5
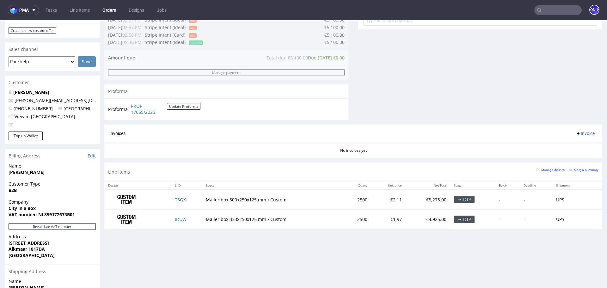
scroll to position [252, 0]
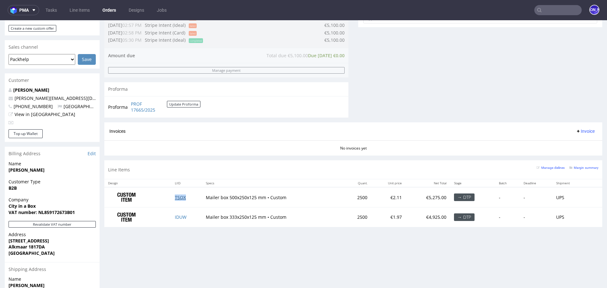
click at [175, 198] on link "TSQX" at bounding box center [180, 197] width 11 height 6
click at [182, 215] on link "IDUW" at bounding box center [181, 217] width 12 height 6
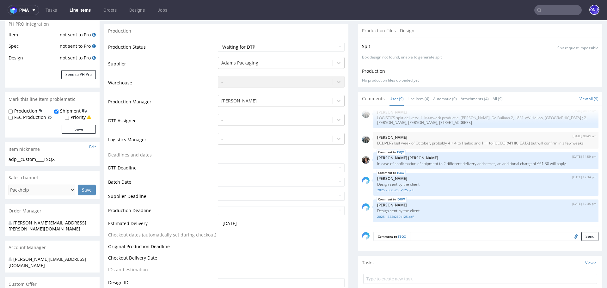
scroll to position [98, 0]
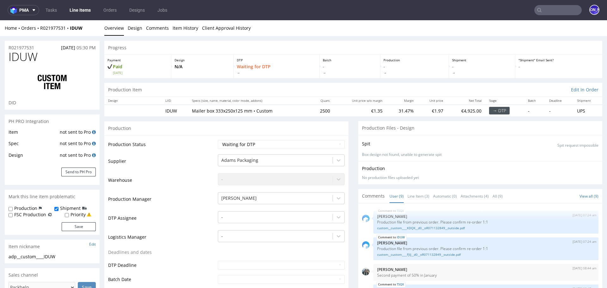
scroll to position [106, 0]
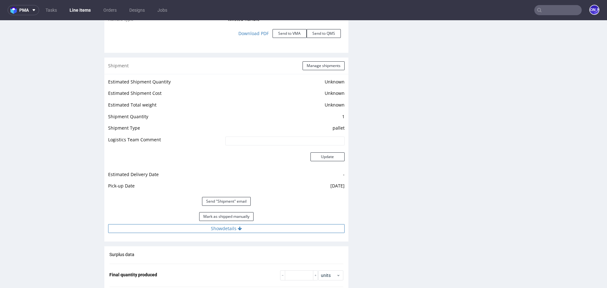
scroll to position [778, 0]
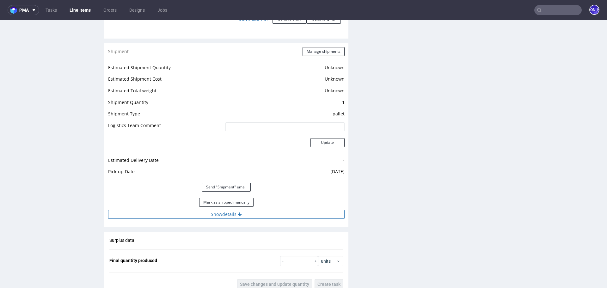
click at [238, 214] on icon at bounding box center [240, 214] width 4 height 4
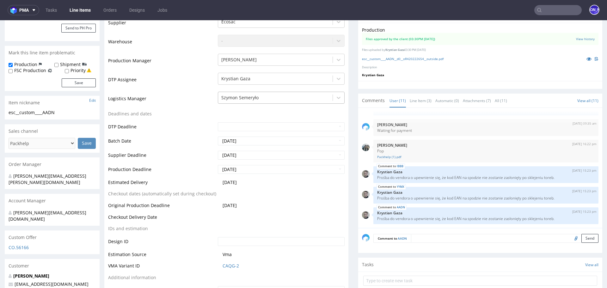
scroll to position [151, 0]
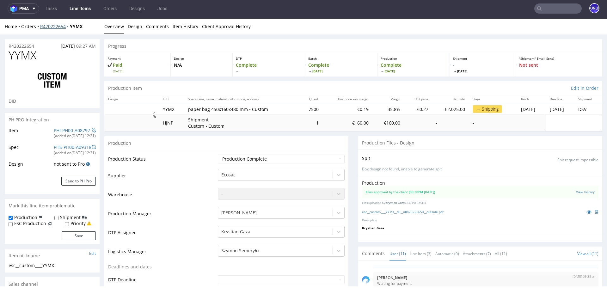
click at [54, 26] on link "R420222654" at bounding box center [55, 26] width 30 height 6
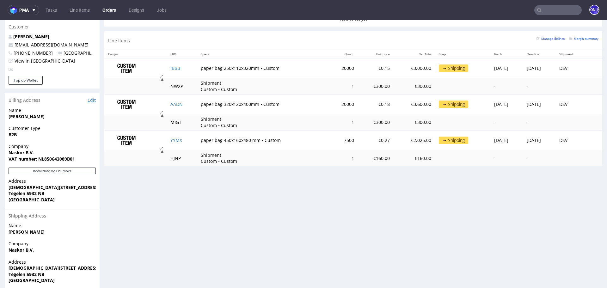
scroll to position [291, 0]
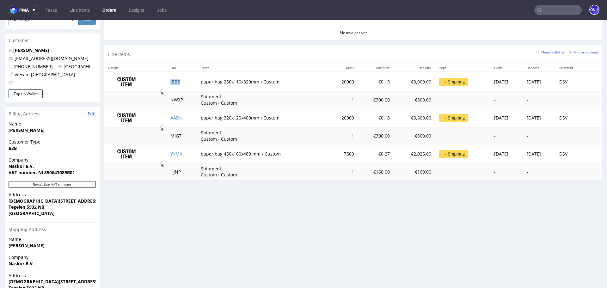
click at [171, 82] on link "IBBB" at bounding box center [175, 82] width 10 height 6
click at [170, 117] on link "AADN" at bounding box center [176, 118] width 12 height 6
click at [170, 153] on link "YYMX" at bounding box center [176, 154] width 12 height 6
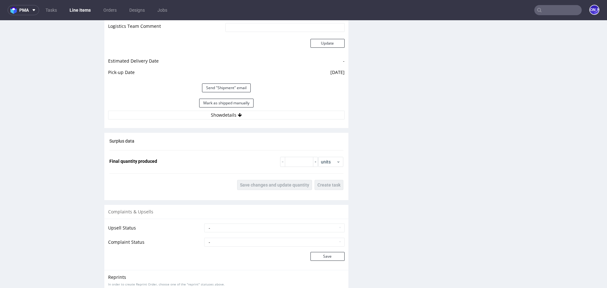
scroll to position [900, 0]
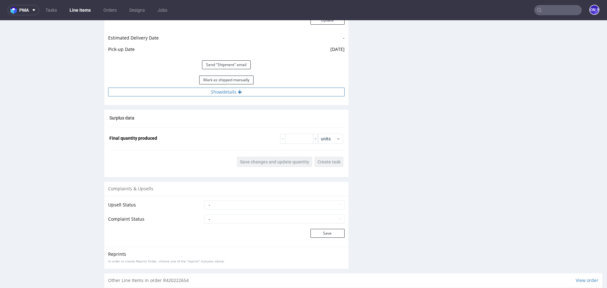
click at [245, 90] on button "Show details" at bounding box center [226, 92] width 236 height 9
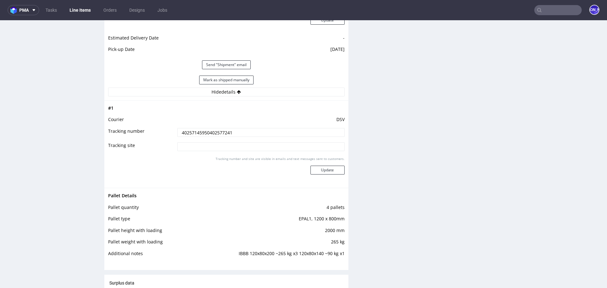
click at [200, 130] on input "40257145950402577241" at bounding box center [260, 132] width 167 height 9
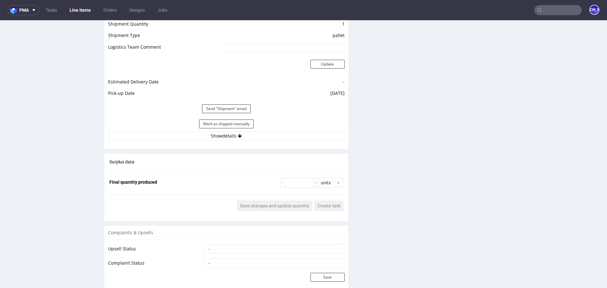
scroll to position [858, 0]
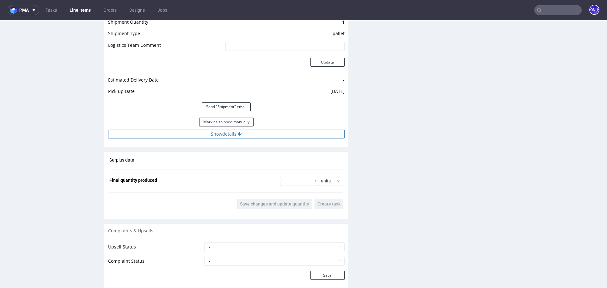
click at [253, 131] on button "Show details" at bounding box center [226, 134] width 236 height 9
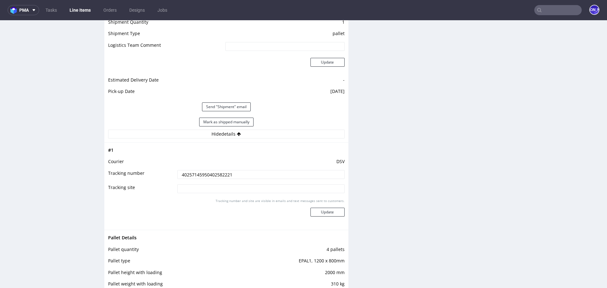
click at [209, 172] on input "40257145950402582221" at bounding box center [260, 174] width 167 height 9
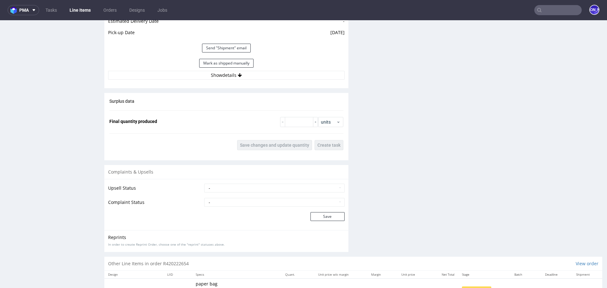
scroll to position [867, 0]
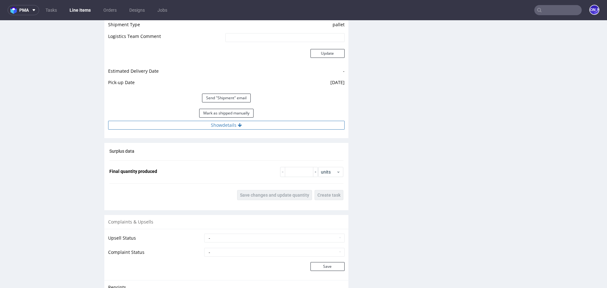
click at [236, 126] on button "Show details" at bounding box center [226, 125] width 236 height 9
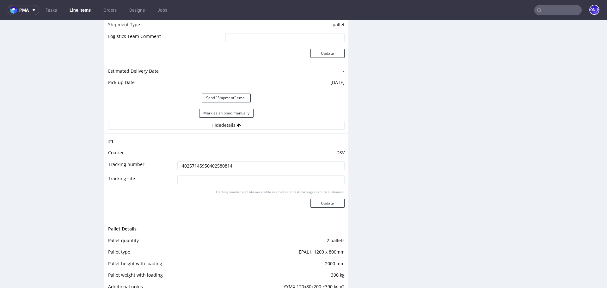
click at [203, 164] on input "40257145950402580814" at bounding box center [260, 165] width 167 height 9
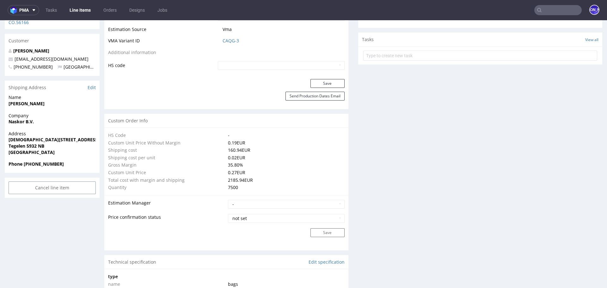
scroll to position [11, 0]
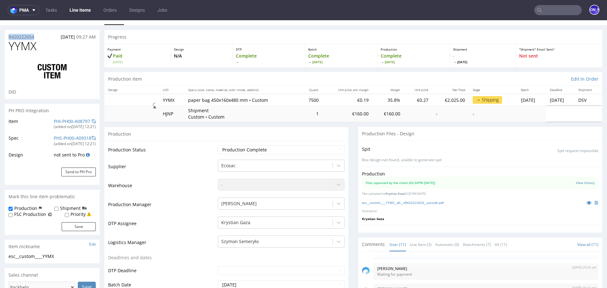
drag, startPoint x: 43, startPoint y: 34, endPoint x: 0, endPoint y: 32, distance: 42.7
copy p "R420222654"
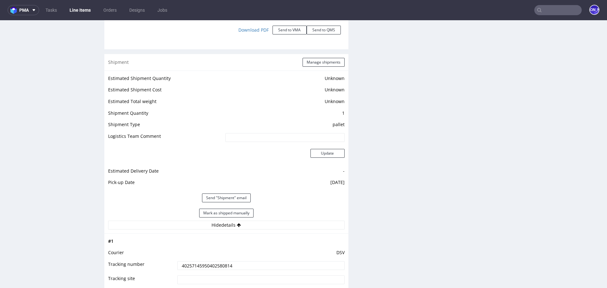
scroll to position [770, 0]
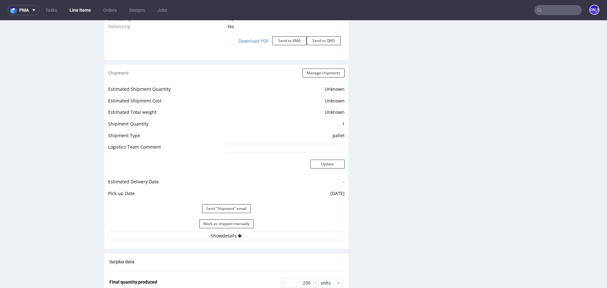
scroll to position [780, 0]
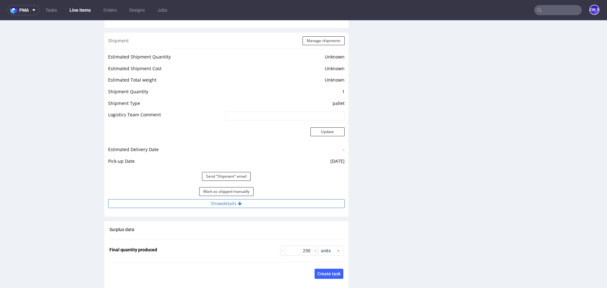
click at [239, 201] on icon at bounding box center [240, 203] width 4 height 4
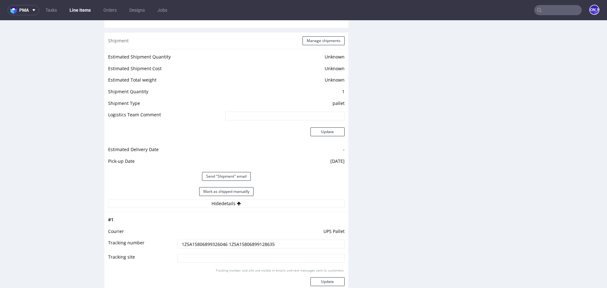
drag, startPoint x: 285, startPoint y: 242, endPoint x: 145, endPoint y: 241, distance: 139.7
click at [145, 241] on tr "Tracking number 1Z5A15806899326046 1Z5A15806899128635" at bounding box center [226, 246] width 236 height 14
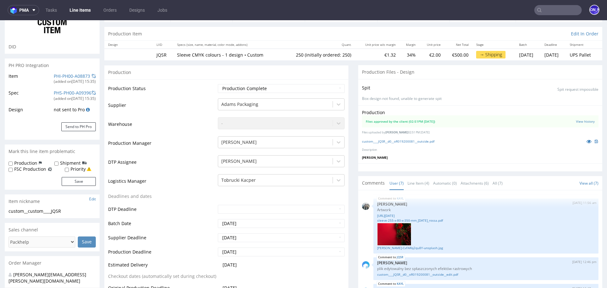
scroll to position [0, 0]
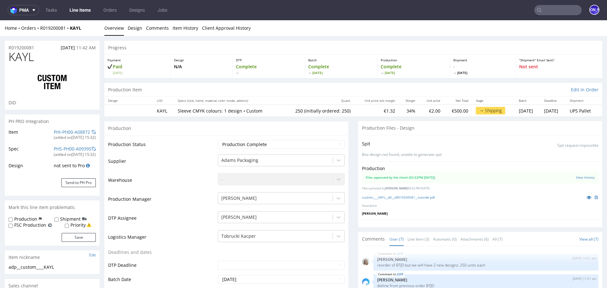
scroll to position [160, 0]
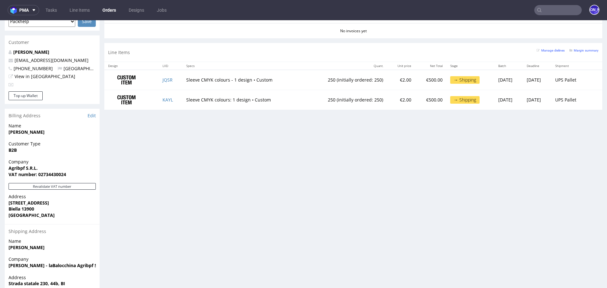
scroll to position [287, 0]
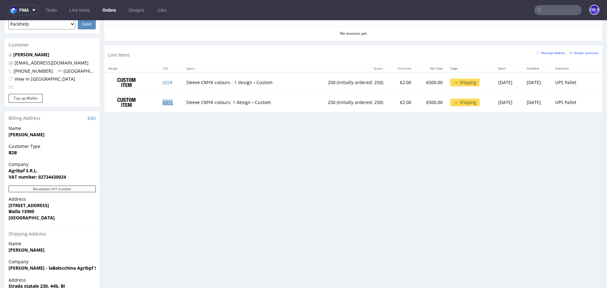
click at [165, 102] on link "KAYL" at bounding box center [167, 102] width 10 height 6
click at [542, 10] on input "text" at bounding box center [557, 10] width 47 height 10
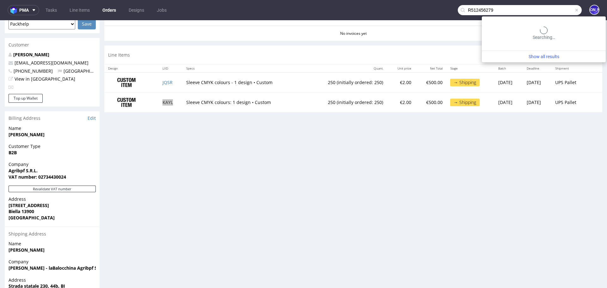
type input "R512456279"
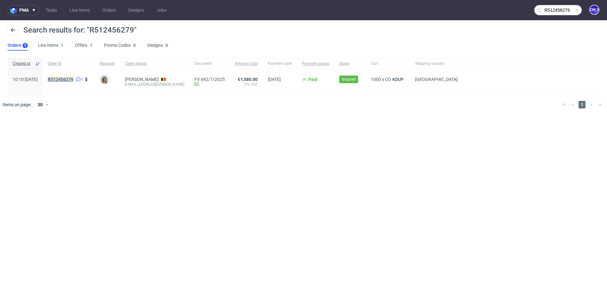
click at [73, 78] on mark "R512456279" at bounding box center [61, 79] width 26 height 5
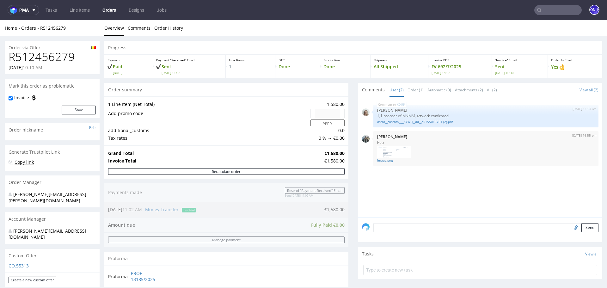
click at [30, 162] on link "Copy link" at bounding box center [24, 162] width 19 height 6
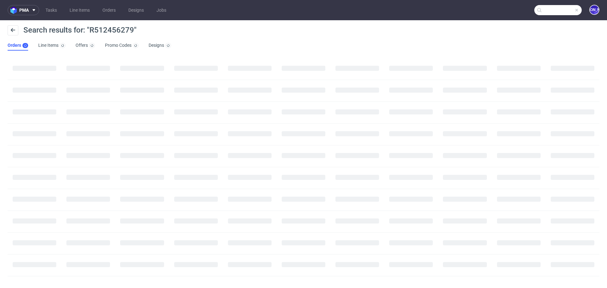
type input "R512456279"
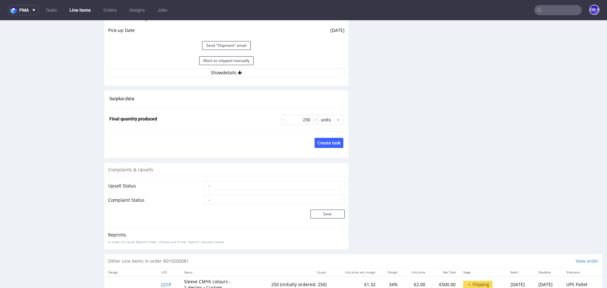
scroll to position [862, 0]
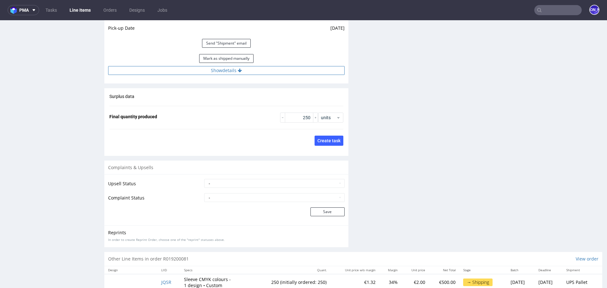
click at [232, 71] on button "Show details" at bounding box center [226, 70] width 236 height 9
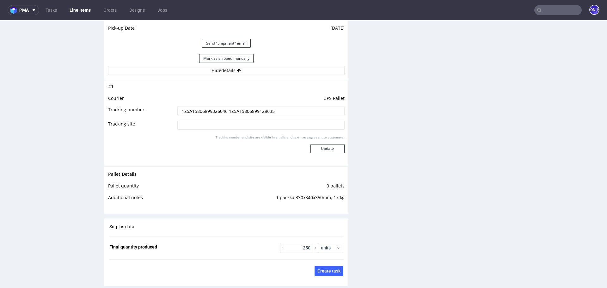
click at [556, 6] on input "text" at bounding box center [557, 10] width 47 height 10
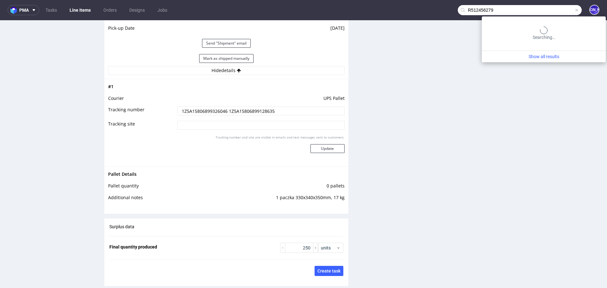
type input "R512456279"
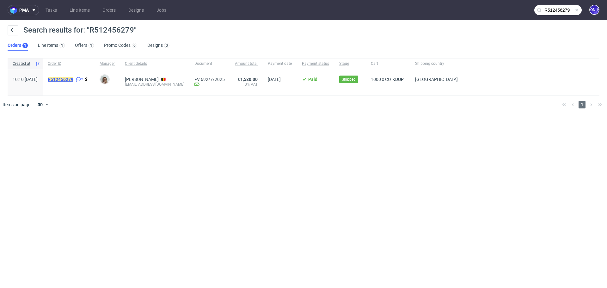
click at [73, 80] on mark "R512456279" at bounding box center [61, 79] width 26 height 5
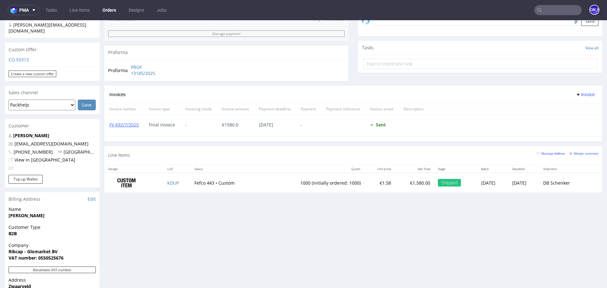
scroll to position [219, 0]
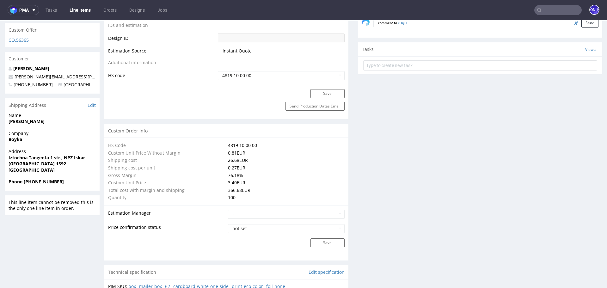
scroll to position [357, 0]
click at [94, 103] on link "Edit" at bounding box center [92, 106] width 8 height 6
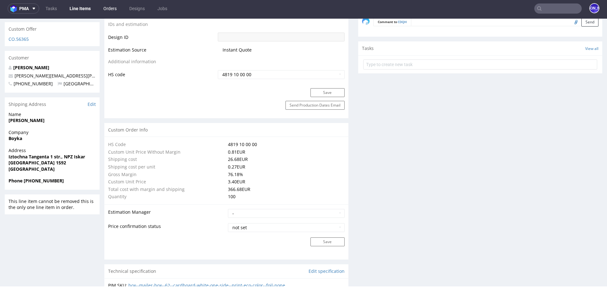
click at [108, 8] on link "Orders" at bounding box center [110, 8] width 21 height 10
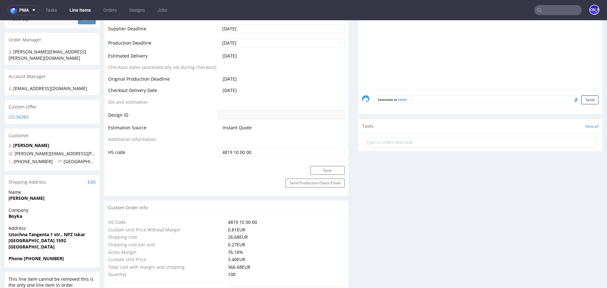
scroll to position [286, 0]
